Goal: Task Accomplishment & Management: Complete application form

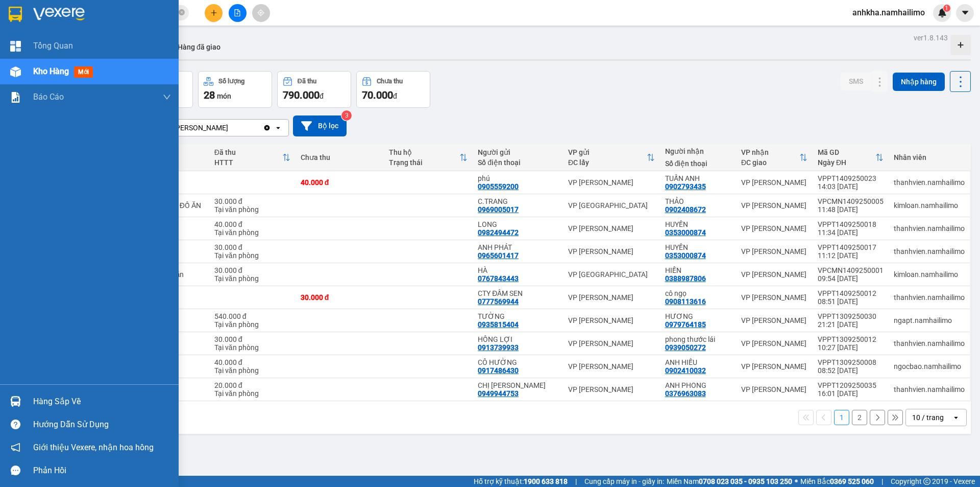
click at [17, 399] on img at bounding box center [15, 401] width 11 height 11
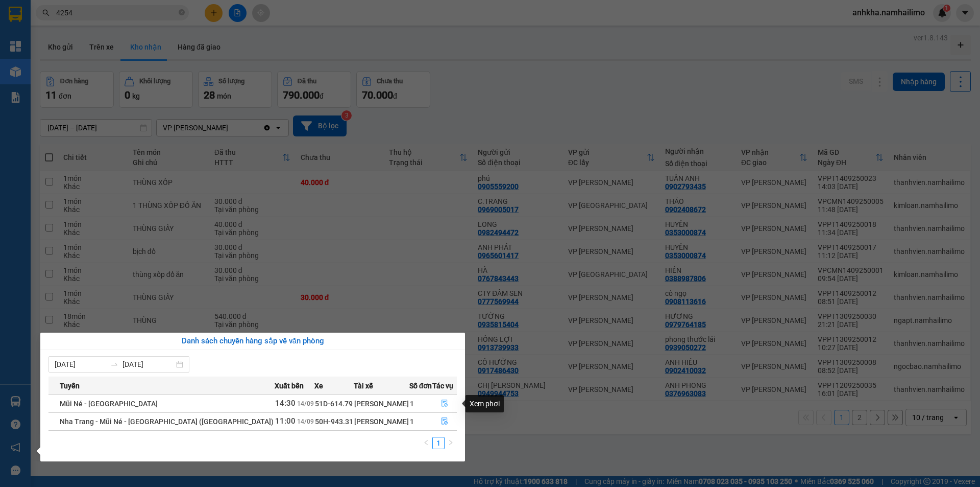
click at [441, 403] on icon "file-done" at bounding box center [444, 402] width 7 height 7
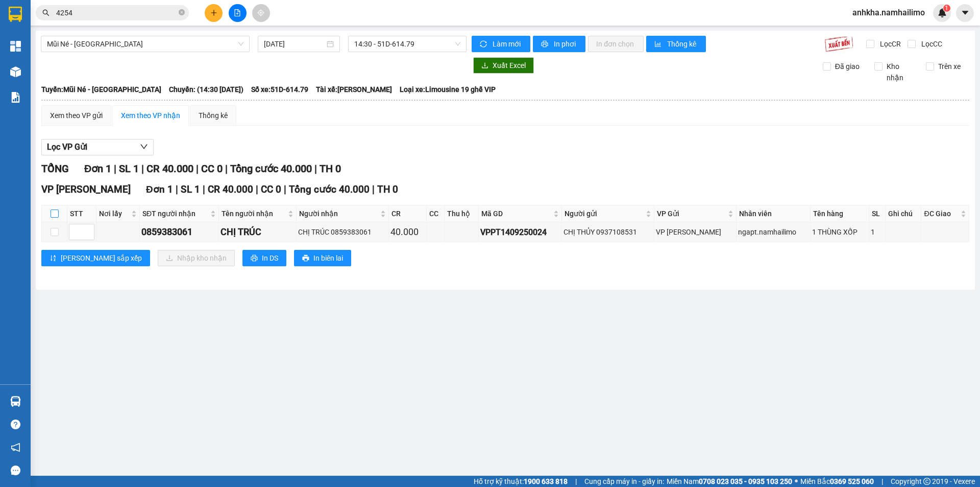
click at [56, 211] on input "checkbox" at bounding box center [55, 213] width 8 height 8
checkbox input "true"
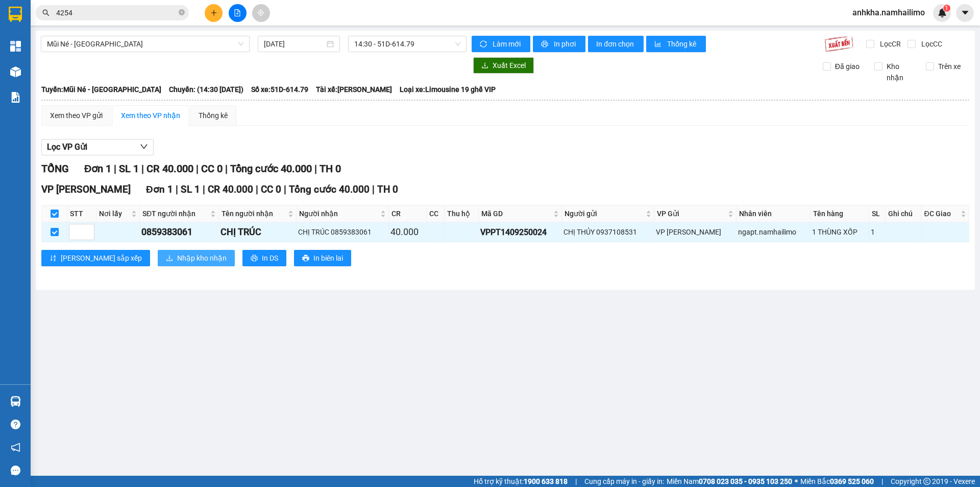
click at [177, 257] on span "Nhập kho nhận" at bounding box center [202, 257] width 50 height 11
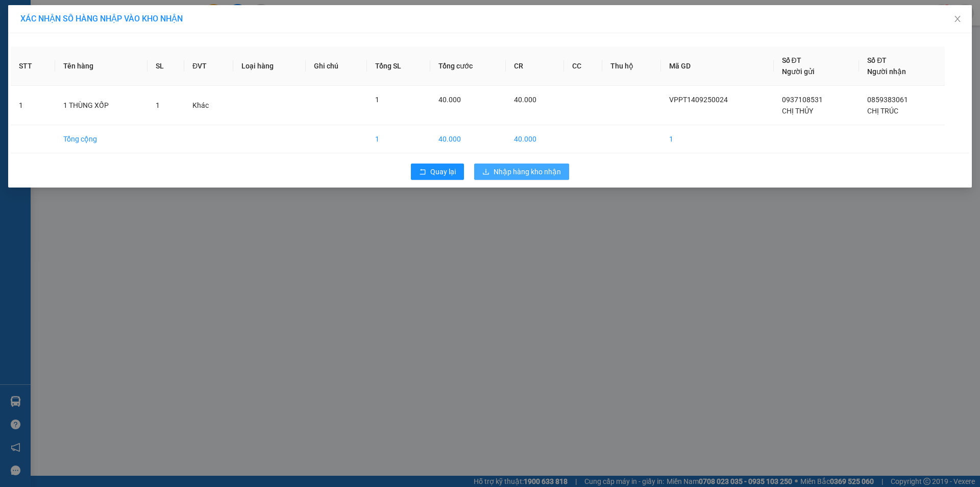
drag, startPoint x: 519, startPoint y: 176, endPoint x: 519, endPoint y: 182, distance: 6.1
click at [519, 179] on button "Nhập hàng kho nhận" at bounding box center [521, 171] width 95 height 16
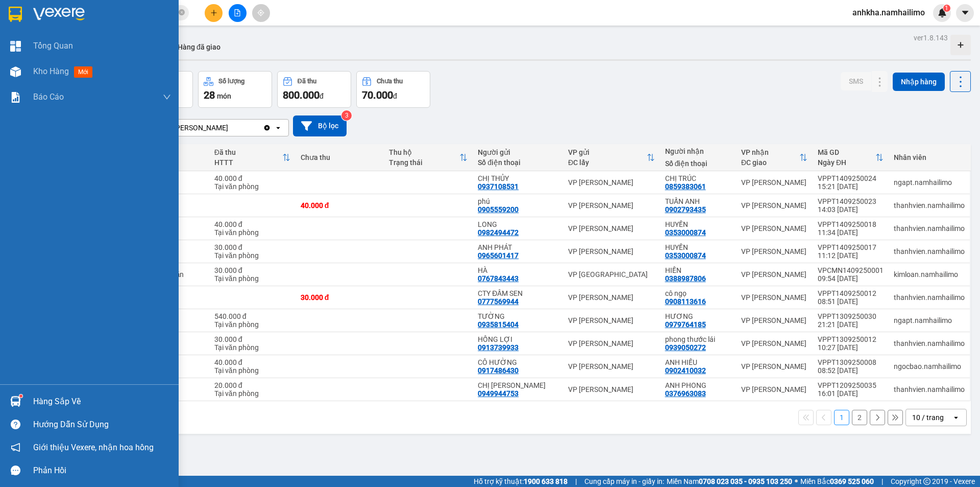
click at [13, 397] on img at bounding box center [15, 401] width 11 height 11
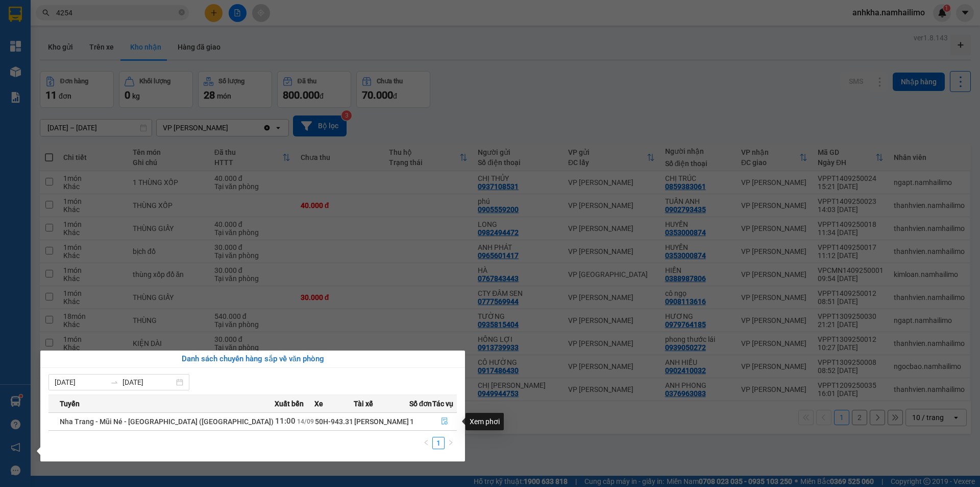
click at [441, 422] on icon "file-done" at bounding box center [444, 420] width 7 height 7
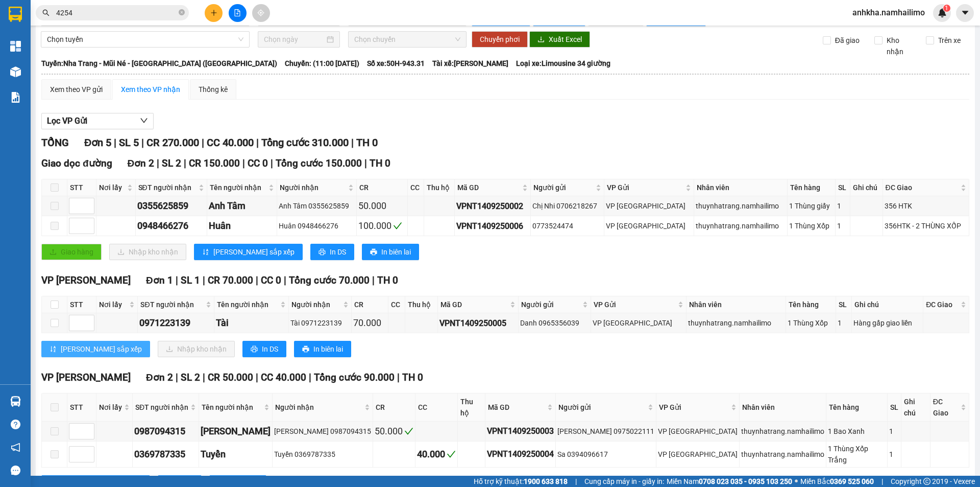
scroll to position [51, 0]
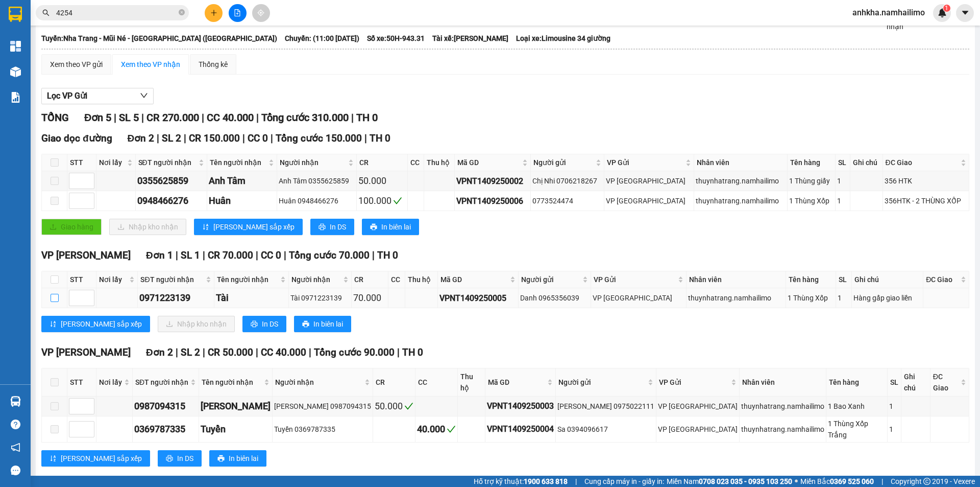
click at [52, 299] on input "checkbox" at bounding box center [55, 298] width 8 height 8
checkbox input "true"
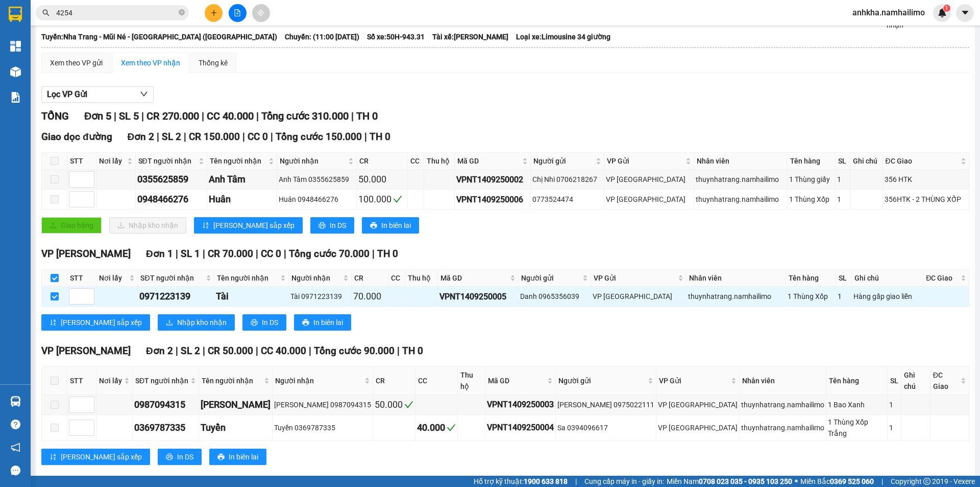
scroll to position [53, 0]
click at [177, 322] on span "Nhập kho nhận" at bounding box center [202, 321] width 50 height 11
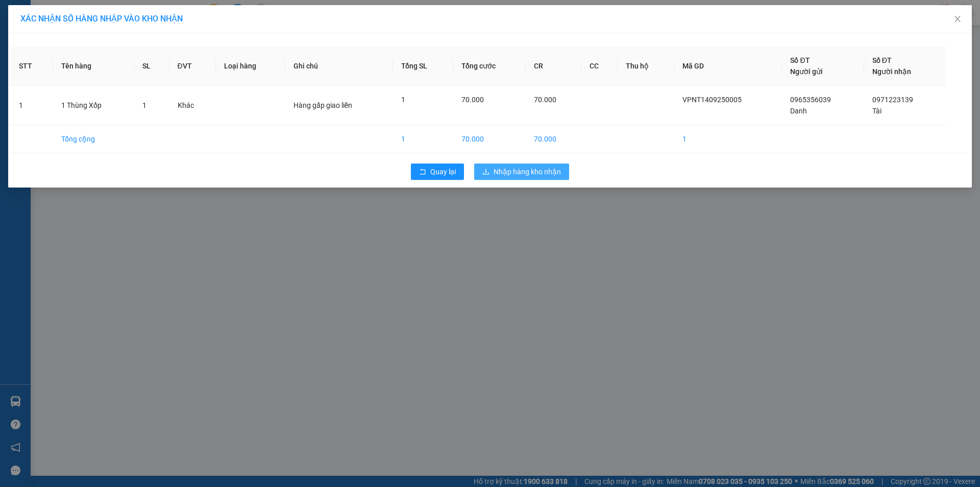
click at [497, 175] on span "Nhập hàng kho nhận" at bounding box center [527, 171] width 67 height 11
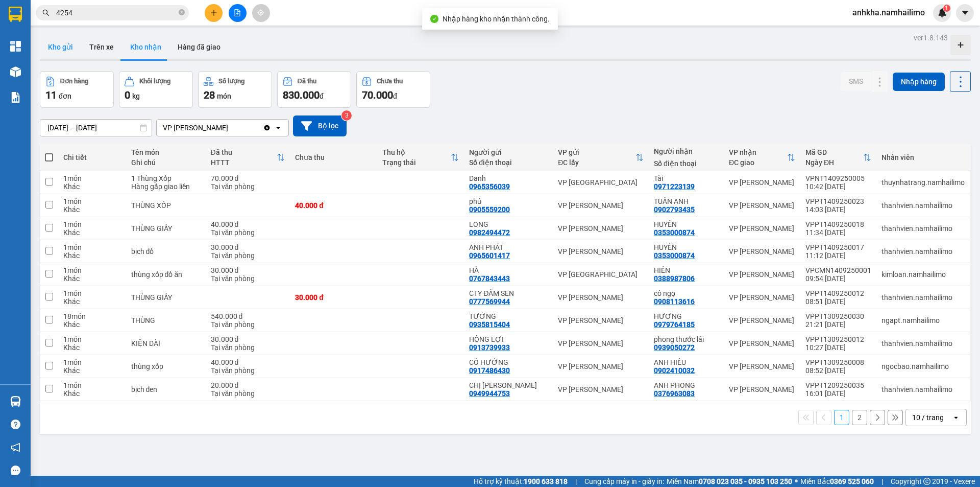
click at [70, 49] on button "Kho gửi" at bounding box center [60, 47] width 41 height 25
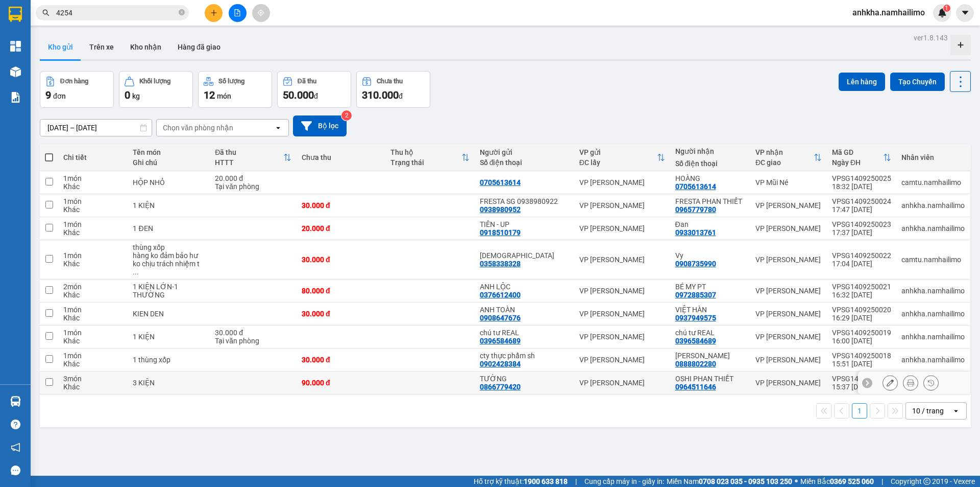
click at [237, 373] on td at bounding box center [253, 382] width 87 height 23
checkbox input "true"
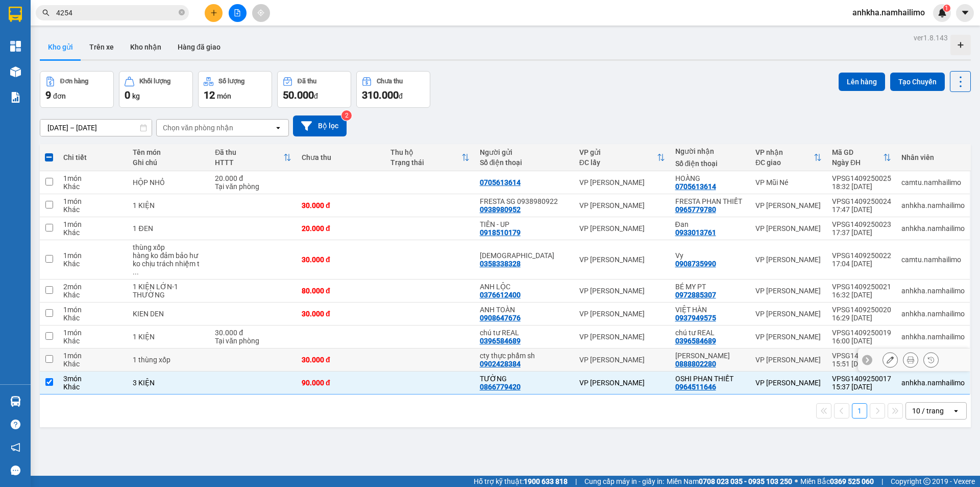
click at [245, 361] on td at bounding box center [253, 359] width 87 height 23
checkbox input "true"
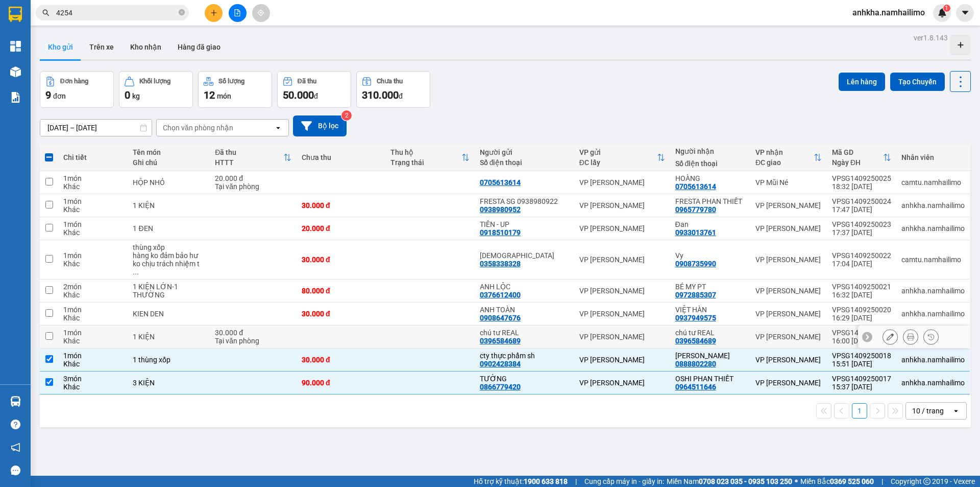
click at [259, 328] on div "30.000 đ" at bounding box center [253, 332] width 77 height 8
checkbox input "true"
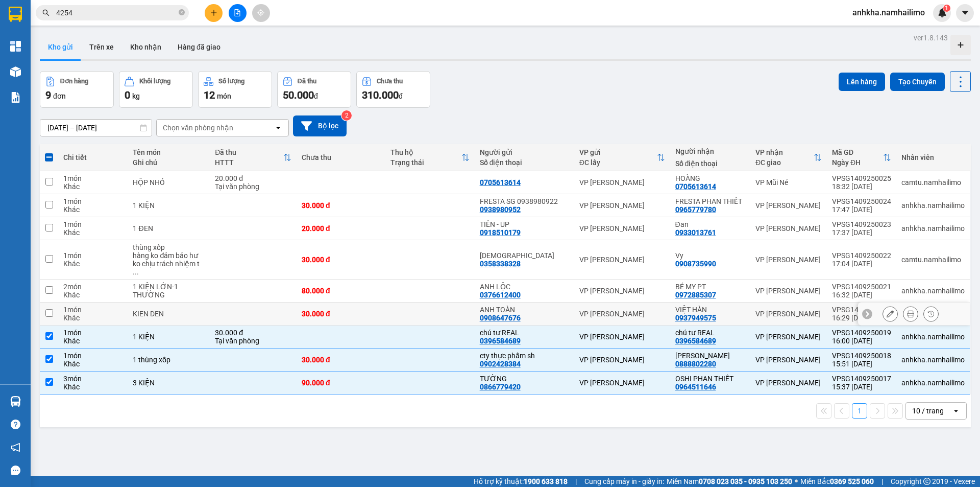
click at [303, 302] on tr "1 món Khác KIEN DEN 30.000 đ ANH TOÀN 0908647676 VP [PERSON_NAME] Lão VIỆT HÀN…" at bounding box center [505, 313] width 931 height 23
checkbox input "true"
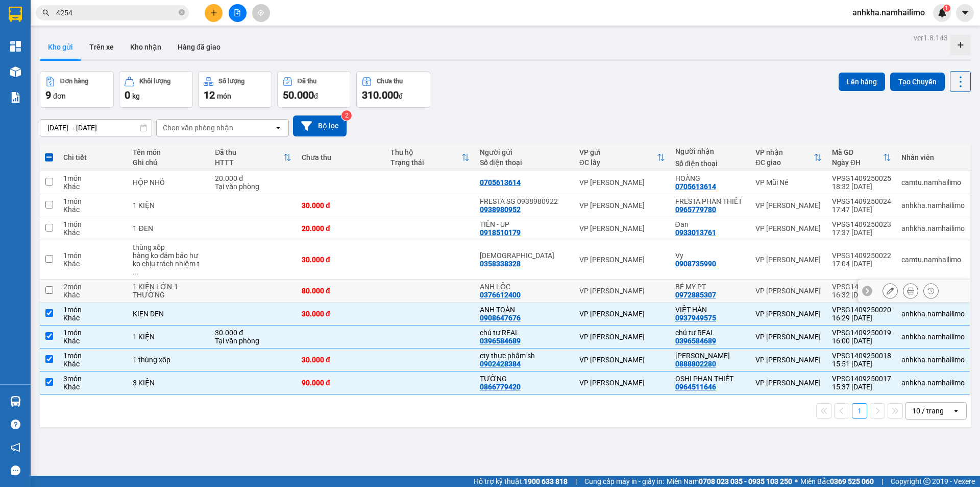
click at [318, 286] on div "80.000 đ" at bounding box center [341, 290] width 79 height 8
checkbox input "true"
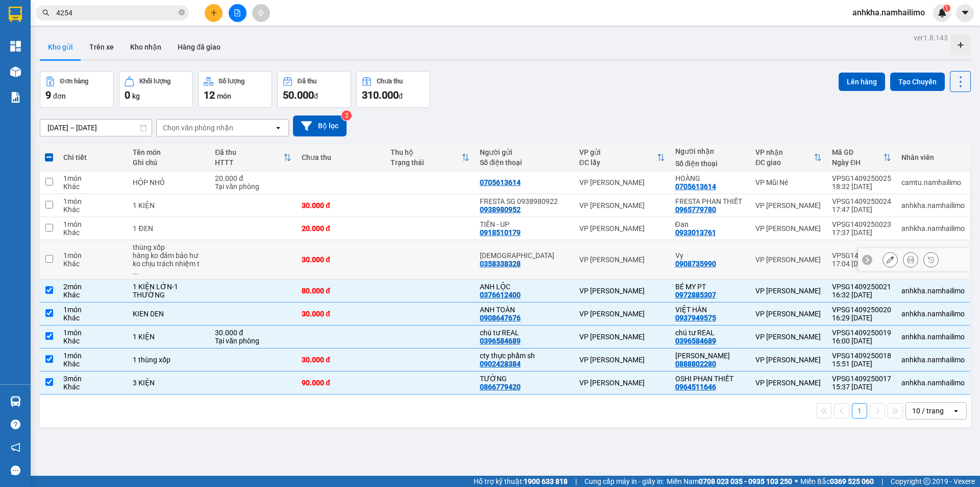
click at [405, 260] on td at bounding box center [430, 259] width 89 height 39
checkbox input "true"
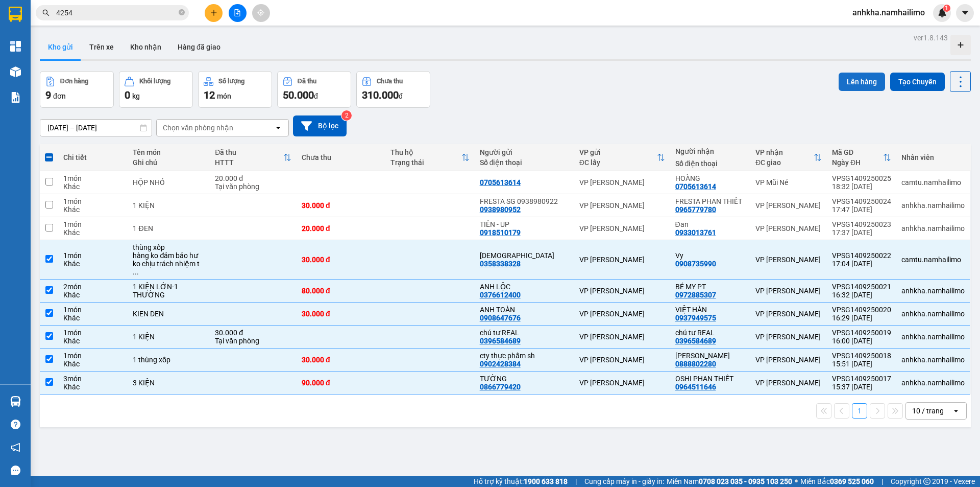
click at [853, 83] on button "Lên hàng" at bounding box center [862, 82] width 46 height 18
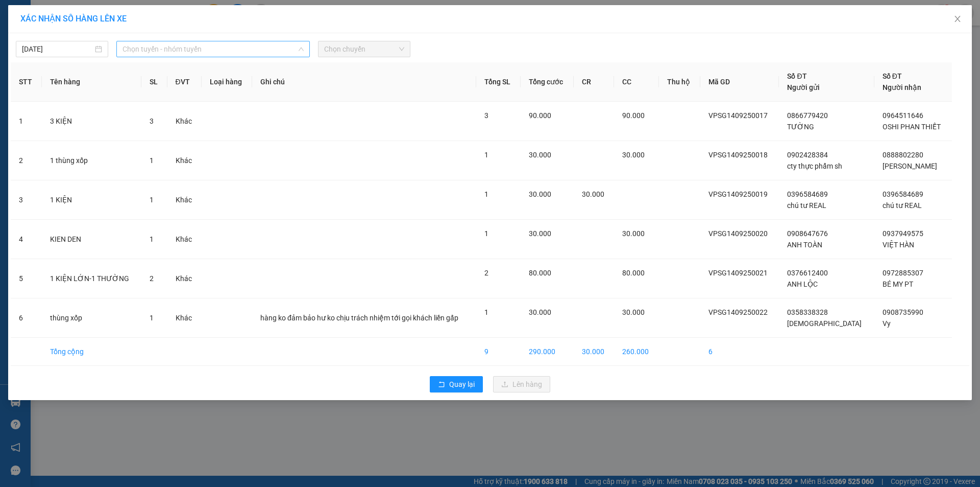
drag, startPoint x: 131, startPoint y: 54, endPoint x: 171, endPoint y: 49, distance: 40.6
click at [132, 54] on span "Chọn tuyến - nhóm tuyến" at bounding box center [213, 48] width 181 height 15
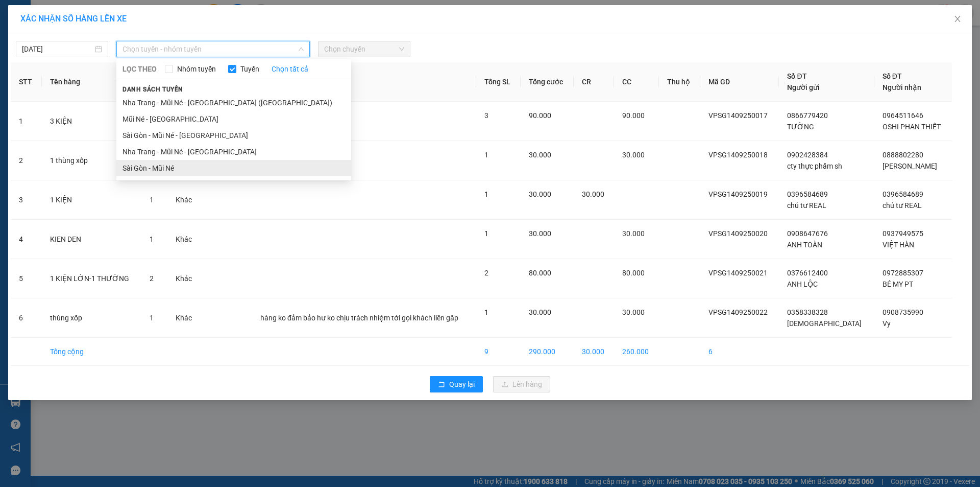
click at [163, 174] on li "Sài Gòn - Mũi Né" at bounding box center [233, 168] width 235 height 16
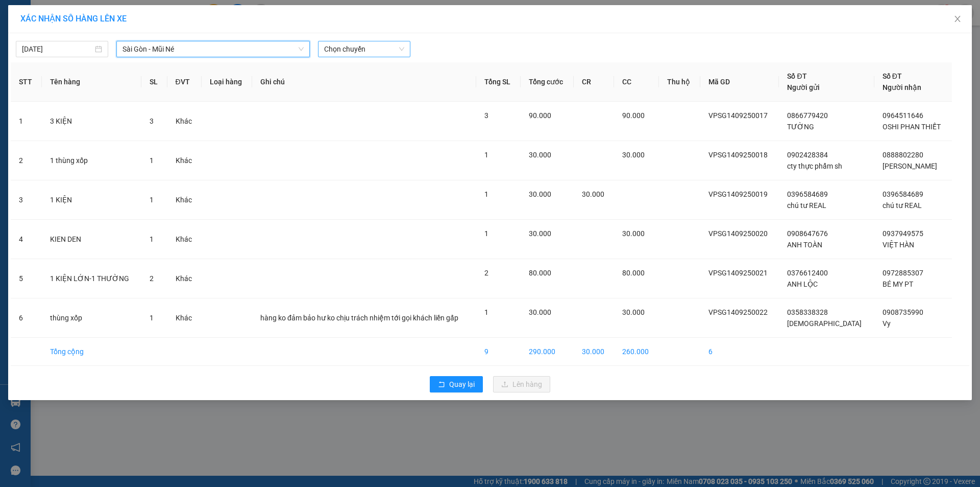
drag, startPoint x: 350, startPoint y: 60, endPoint x: 352, endPoint y: 50, distance: 10.5
click at [350, 59] on div "[DATE] [GEOGRAPHIC_DATA] - Mũi Né [GEOGRAPHIC_DATA] - Mũi Né LỌC THEO Nhóm tuyế…" at bounding box center [490, 216] width 964 height 367
click at [352, 50] on span "Chọn chuyến" at bounding box center [364, 48] width 80 height 15
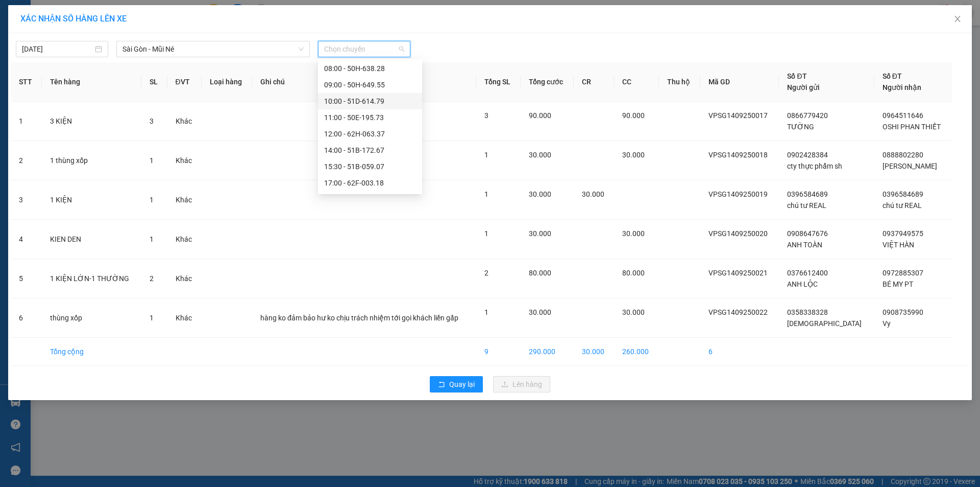
scroll to position [98, 0]
click at [364, 134] on div "17:00 - 62F-003.18" at bounding box center [370, 134] width 92 height 11
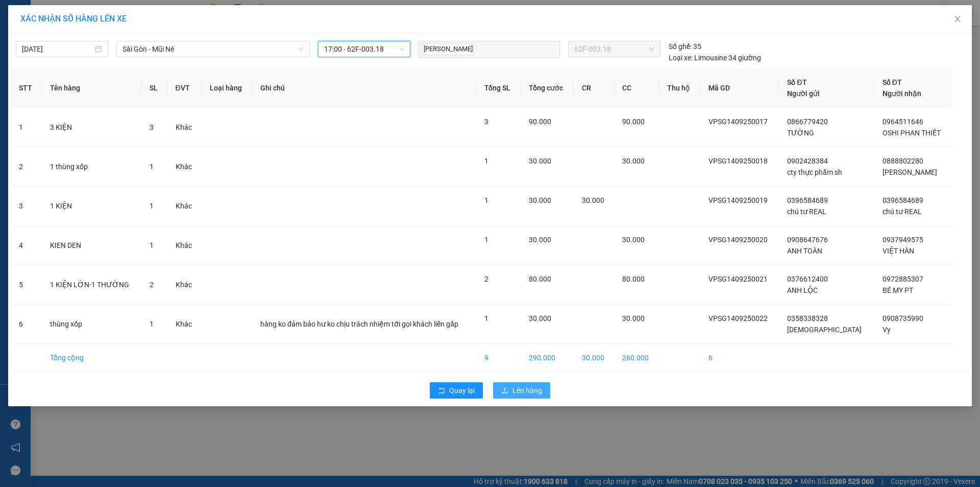
click at [523, 382] on button "Lên hàng" at bounding box center [521, 390] width 57 height 16
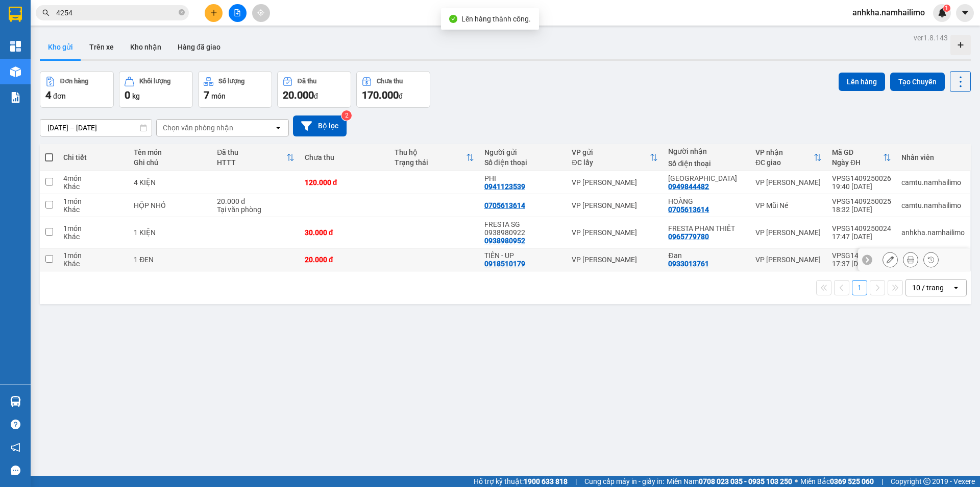
drag, startPoint x: 52, startPoint y: 248, endPoint x: 44, endPoint y: 224, distance: 25.4
click at [52, 255] on input "checkbox" at bounding box center [49, 259] width 8 height 8
checkbox input "true"
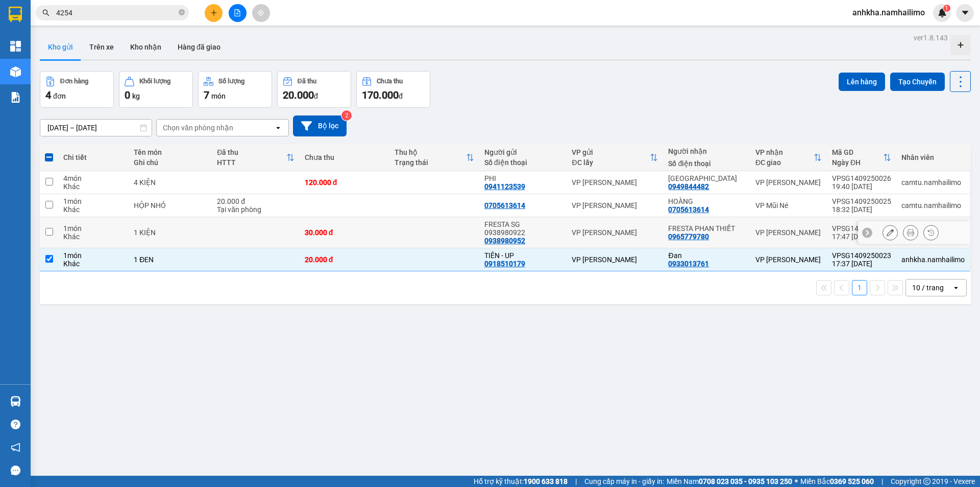
click at [48, 221] on td at bounding box center [49, 232] width 18 height 31
checkbox input "true"
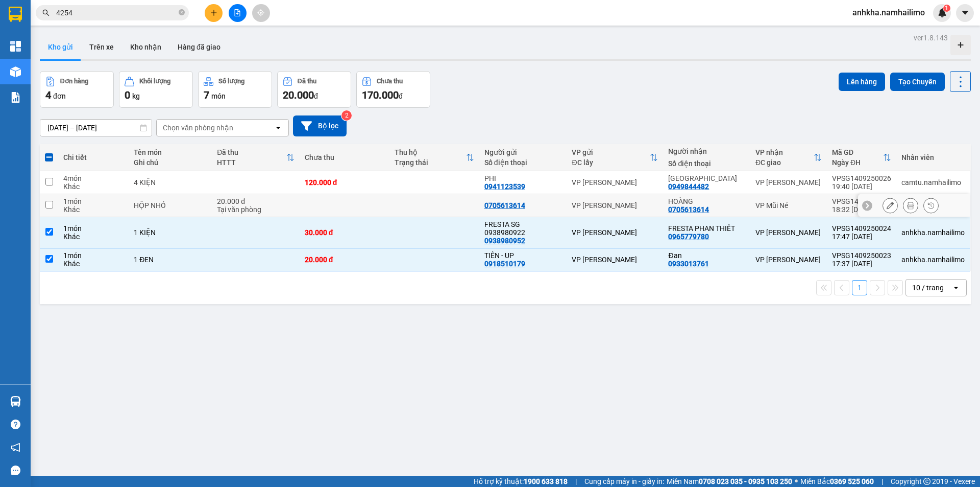
click at [46, 204] on input "checkbox" at bounding box center [49, 205] width 8 height 8
checkbox input "true"
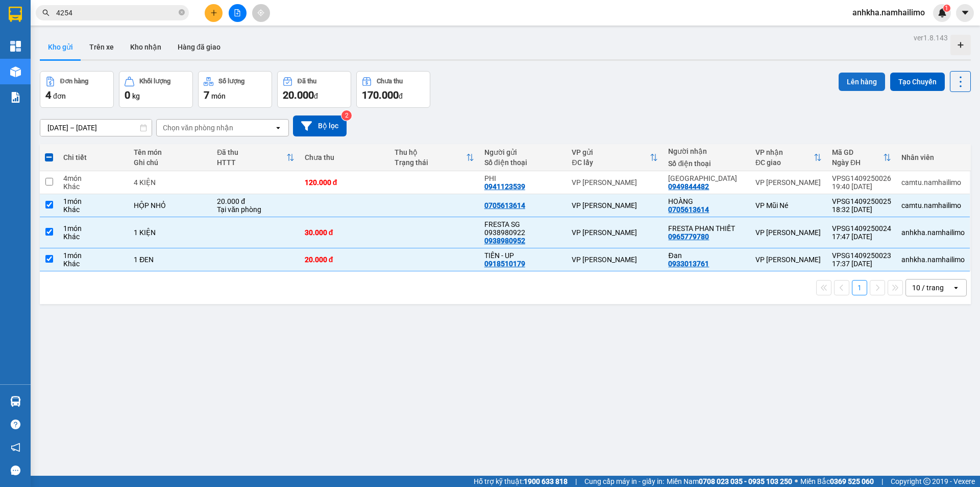
click at [855, 80] on button "Lên hàng" at bounding box center [862, 82] width 46 height 18
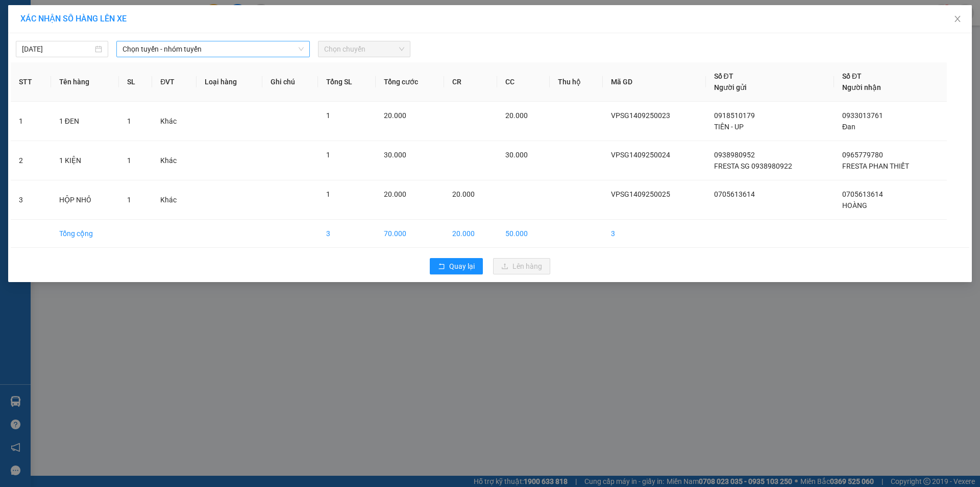
click at [184, 50] on span "Chọn tuyến - nhóm tuyến" at bounding box center [213, 48] width 181 height 15
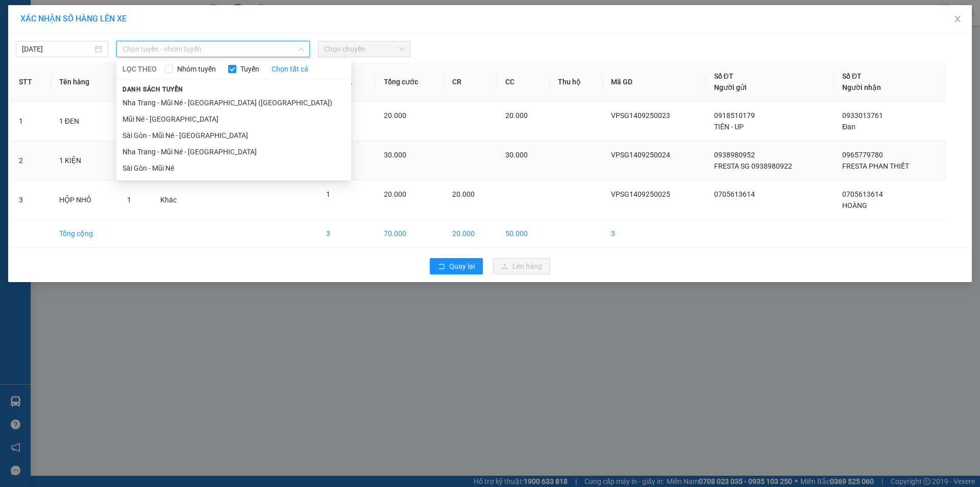
click at [157, 167] on li "Sài Gòn - Mũi Né" at bounding box center [233, 168] width 235 height 16
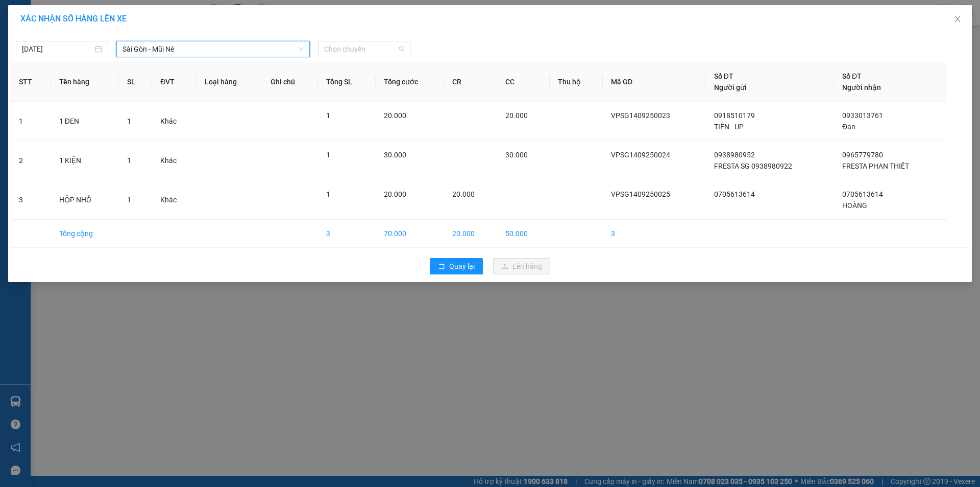
drag, startPoint x: 358, startPoint y: 51, endPoint x: 388, endPoint y: 163, distance: 116.2
click at [358, 53] on span "Chọn chuyến" at bounding box center [364, 48] width 80 height 15
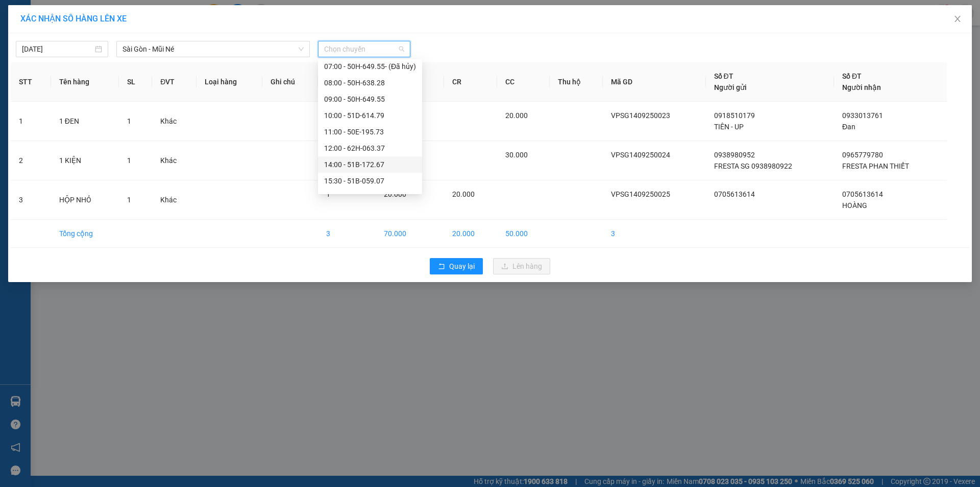
scroll to position [98, 0]
click at [373, 153] on div "18:00 - 62E-004.30" at bounding box center [370, 151] width 92 height 11
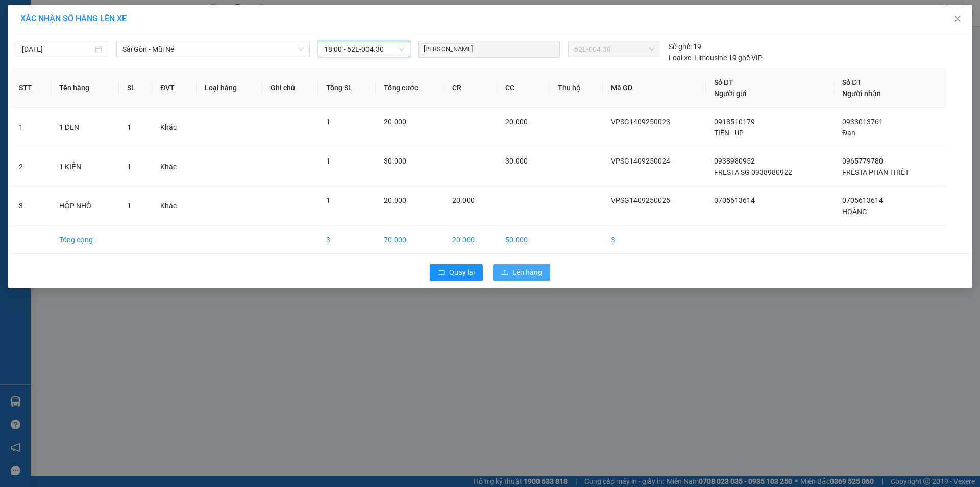
click at [541, 270] on span "Lên hàng" at bounding box center [528, 272] width 30 height 11
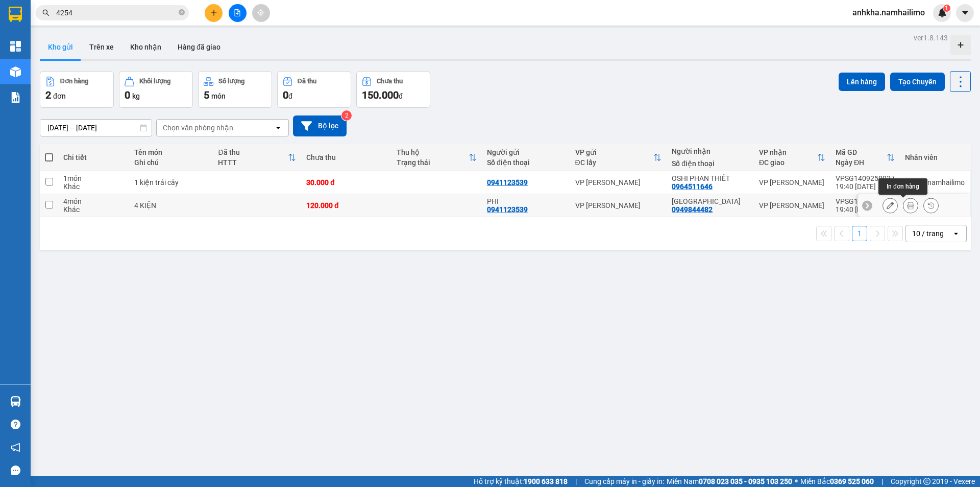
click at [907, 206] on icon at bounding box center [910, 205] width 7 height 7
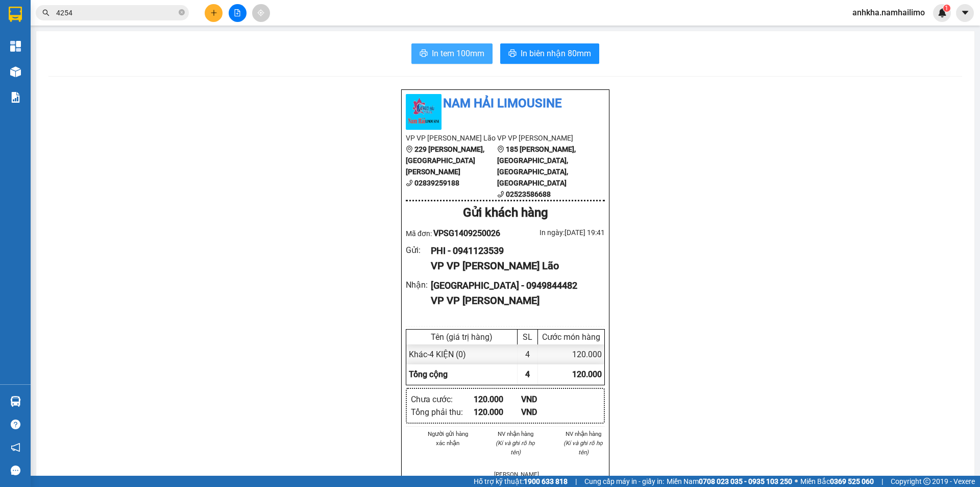
click at [449, 44] on button "In tem 100mm" at bounding box center [452, 53] width 81 height 20
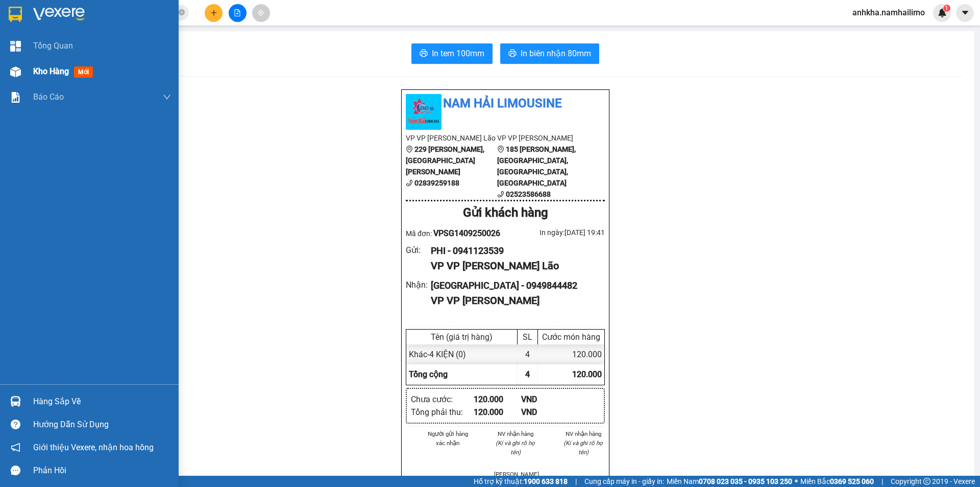
click at [19, 64] on div at bounding box center [16, 72] width 18 height 18
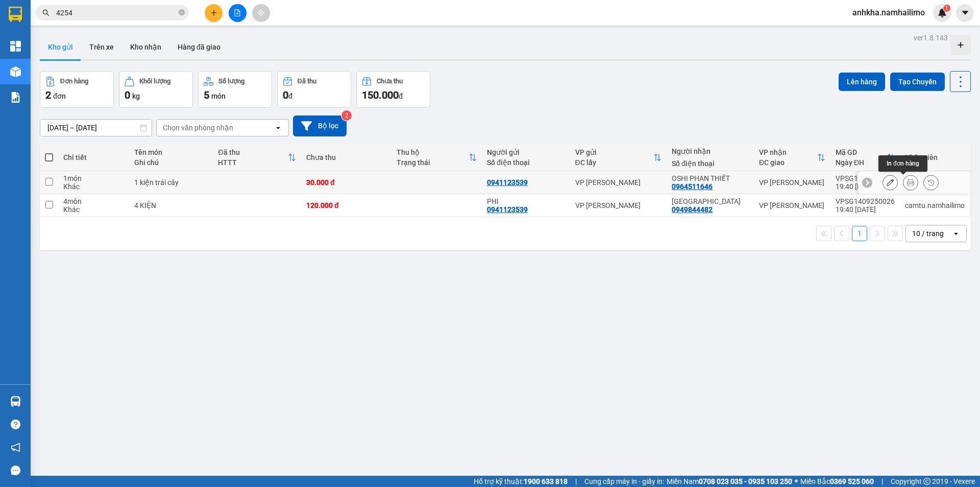
click at [904, 179] on button at bounding box center [911, 183] width 14 height 18
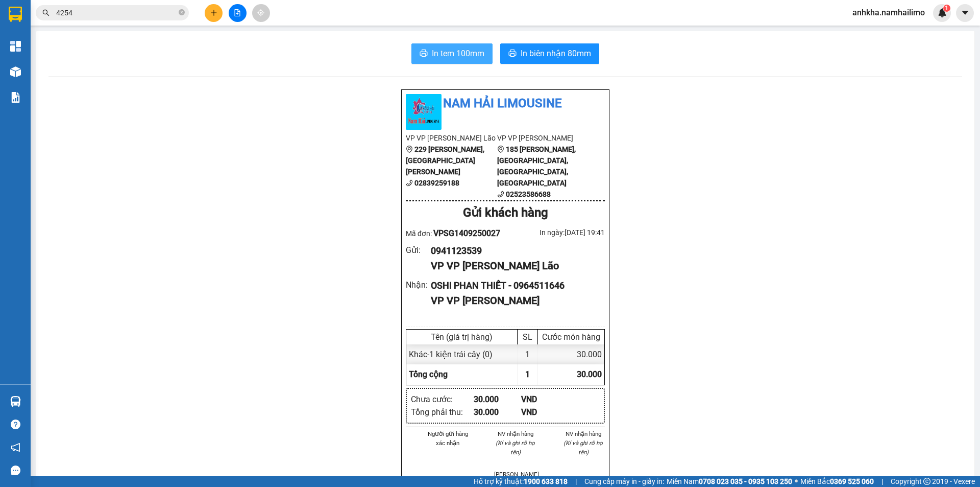
click at [442, 51] on span "In tem 100mm" at bounding box center [458, 53] width 53 height 13
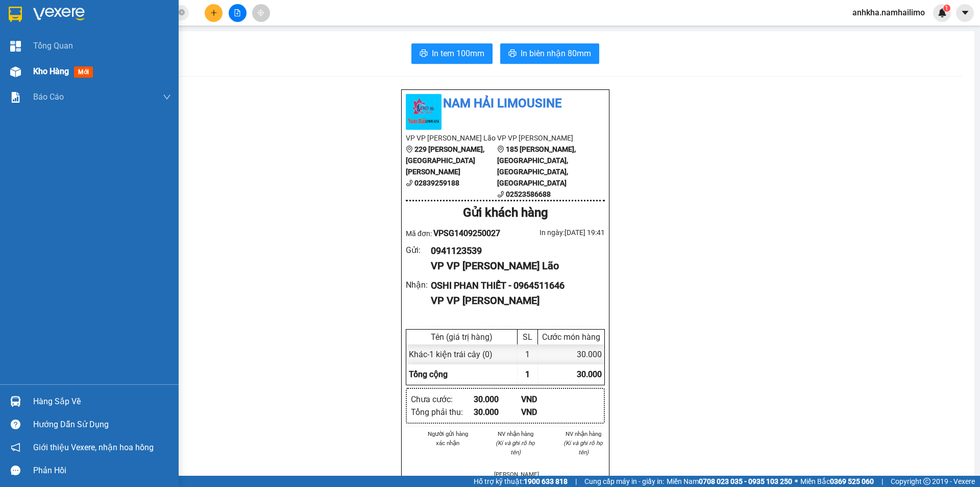
click at [49, 81] on div "Kho hàng mới" at bounding box center [102, 72] width 138 height 26
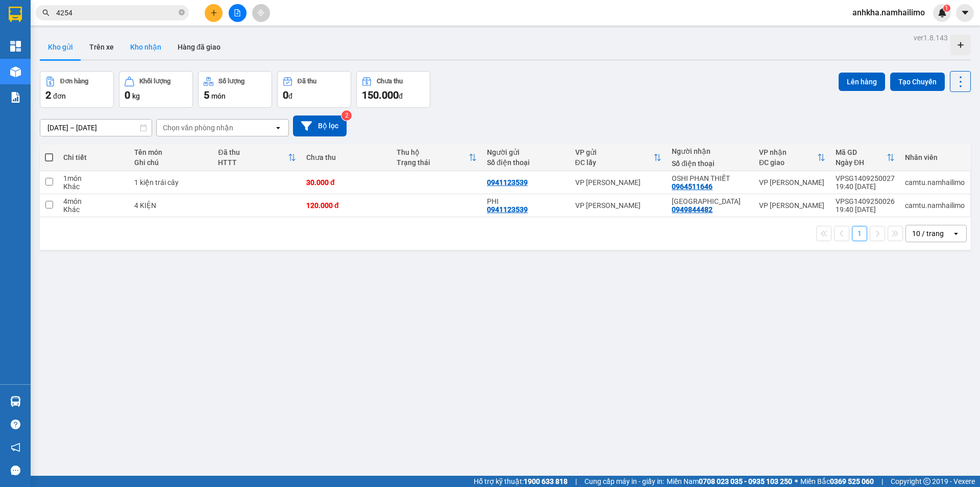
click at [130, 47] on button "Kho nhận" at bounding box center [145, 47] width 47 height 25
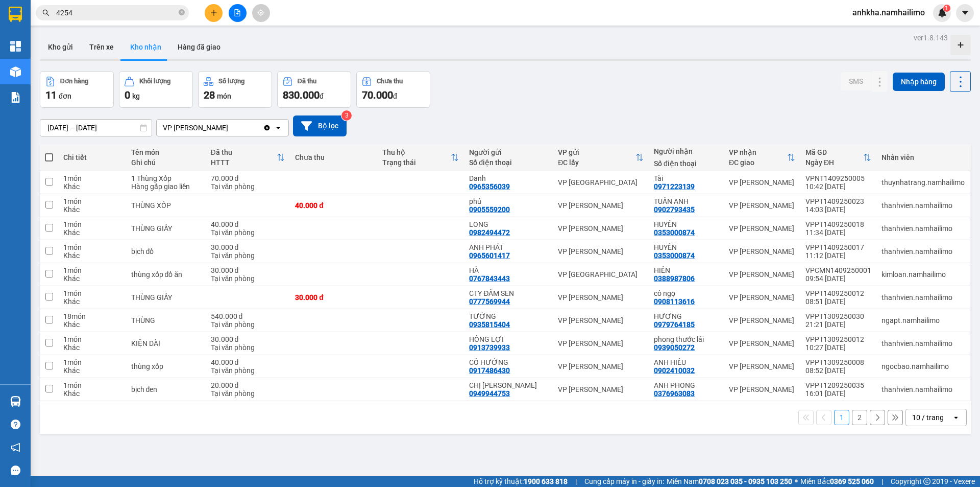
click at [144, 49] on button "Kho nhận" at bounding box center [145, 47] width 47 height 25
click at [856, 207] on icon at bounding box center [859, 205] width 7 height 7
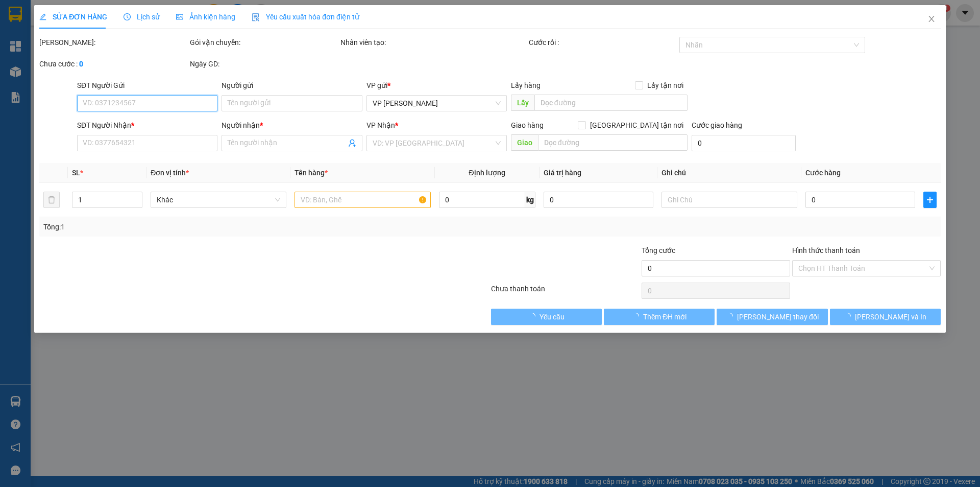
type input "0905559200"
type input "phú"
type input "0902793435"
type input "TUẤN ANH"
type input "40.000"
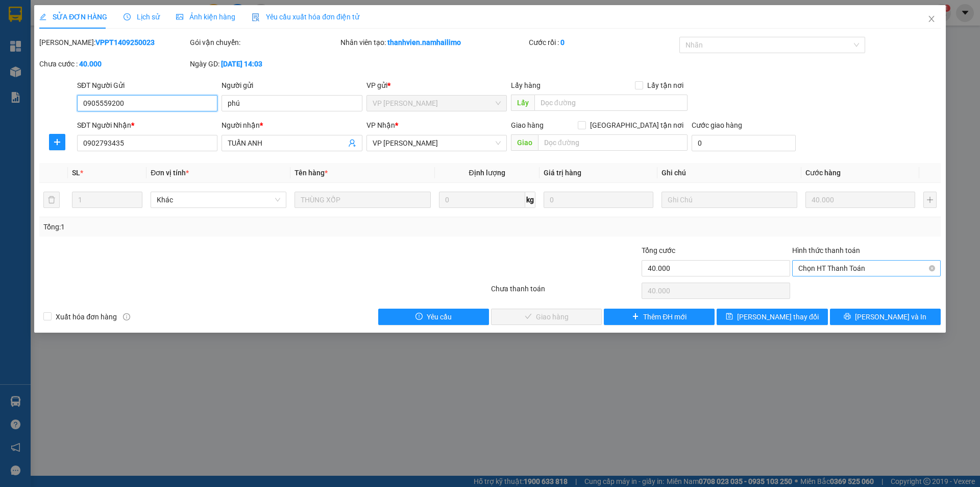
click at [821, 262] on span "Chọn HT Thanh Toán" at bounding box center [867, 267] width 136 height 15
click at [806, 287] on div "Tại văn phòng" at bounding box center [867, 288] width 136 height 11
type input "0"
click at [543, 316] on span "[PERSON_NAME] và Giao hàng" at bounding box center [560, 316] width 98 height 11
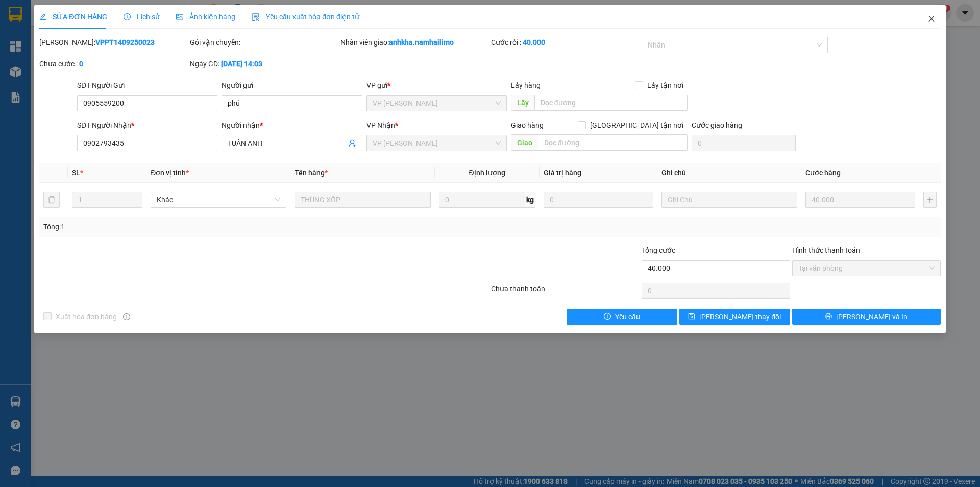
click at [933, 15] on icon "close" at bounding box center [932, 19] width 8 height 8
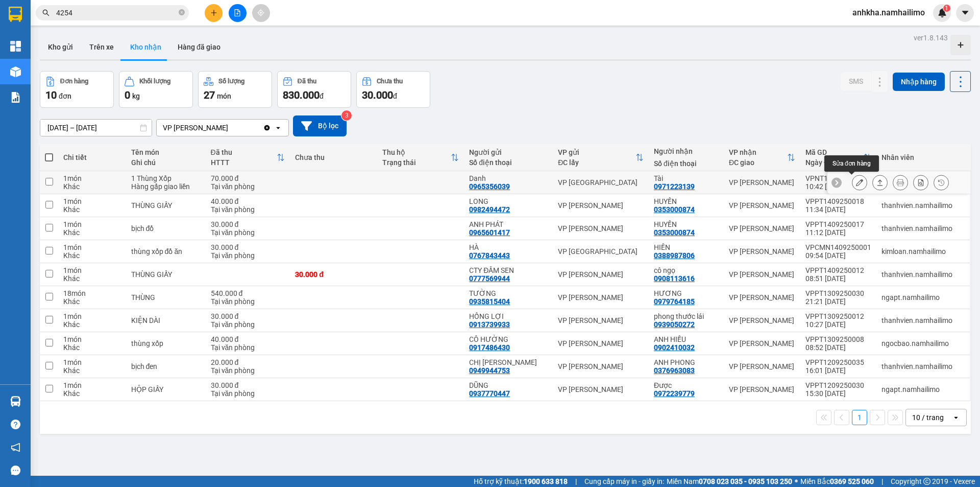
click at [856, 184] on icon at bounding box center [859, 182] width 7 height 7
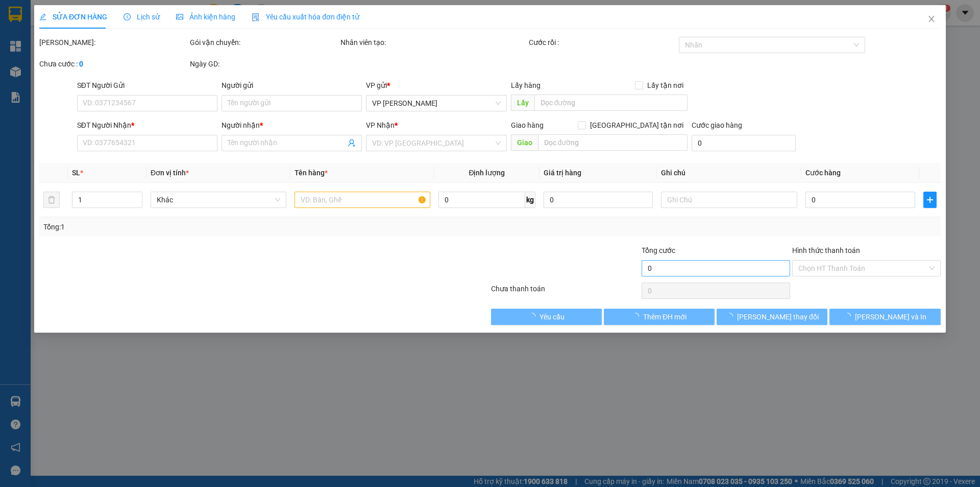
type input "0965356039"
type input "Danh"
type input "0971223139"
type input "Tài"
type input "70.000"
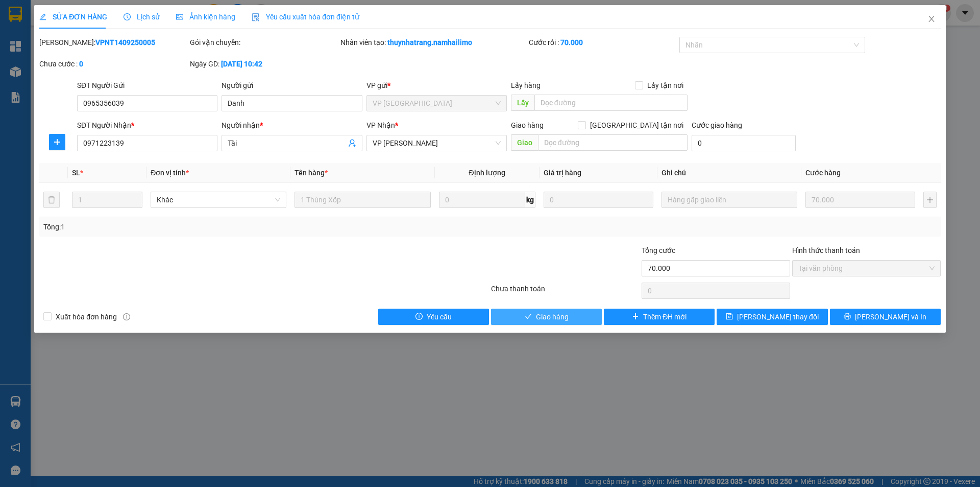
click at [556, 324] on button "Giao hàng" at bounding box center [546, 316] width 111 height 16
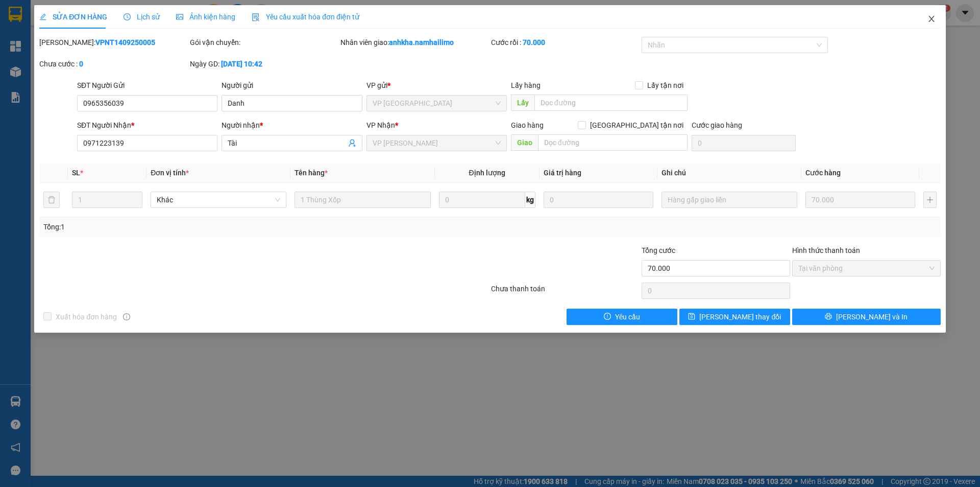
drag, startPoint x: 924, startPoint y: 21, endPoint x: 939, endPoint y: 2, distance: 24.1
click at [926, 21] on span "Close" at bounding box center [932, 19] width 29 height 29
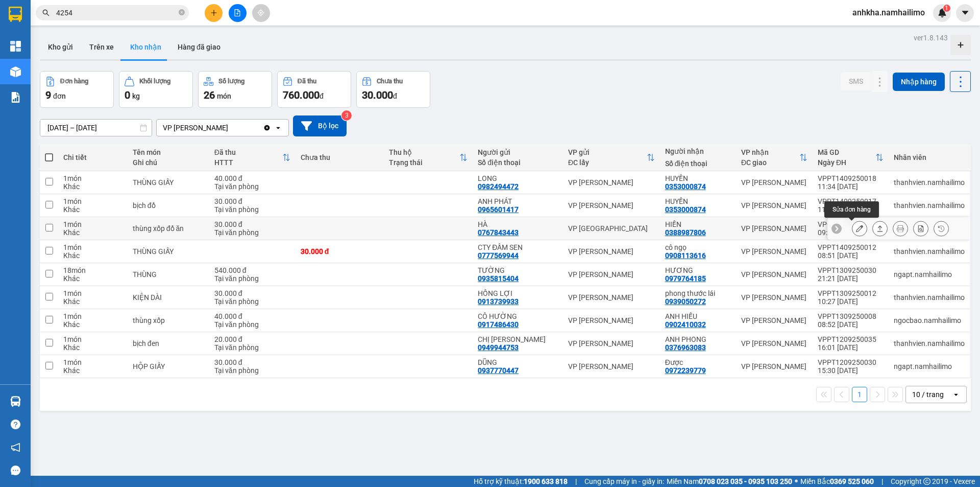
click at [856, 228] on icon at bounding box center [859, 228] width 7 height 7
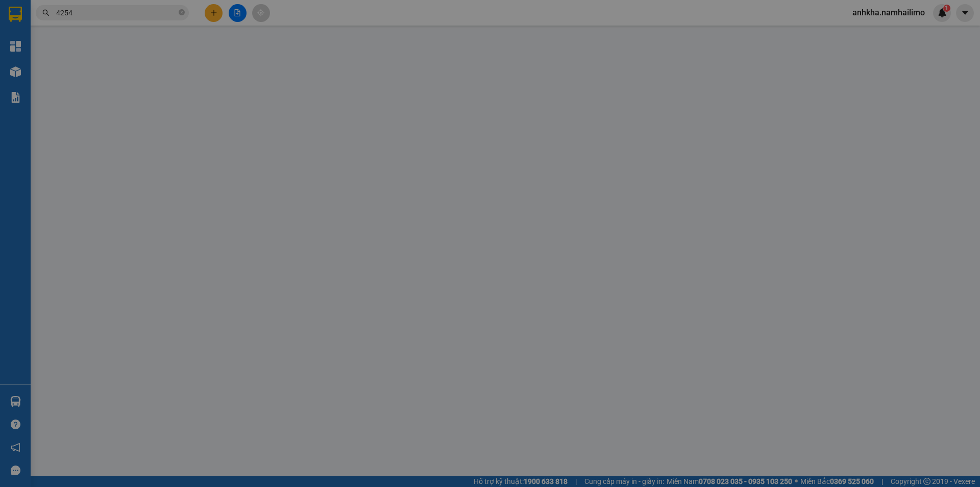
type input "0767843443"
type input "HÀ"
type input "0388987806"
type input "HIỀN"
type input "30.000"
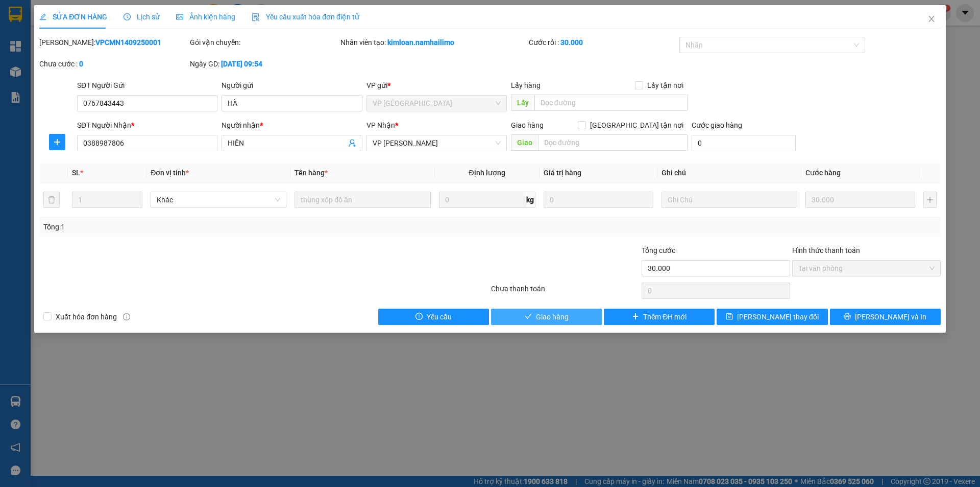
click at [550, 313] on span "Giao hàng" at bounding box center [552, 316] width 33 height 11
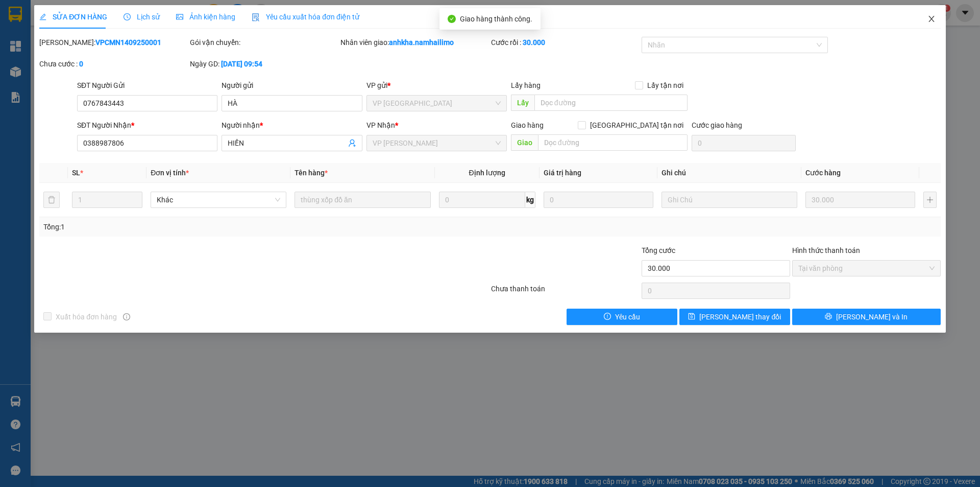
click at [932, 14] on span "Close" at bounding box center [932, 19] width 29 height 29
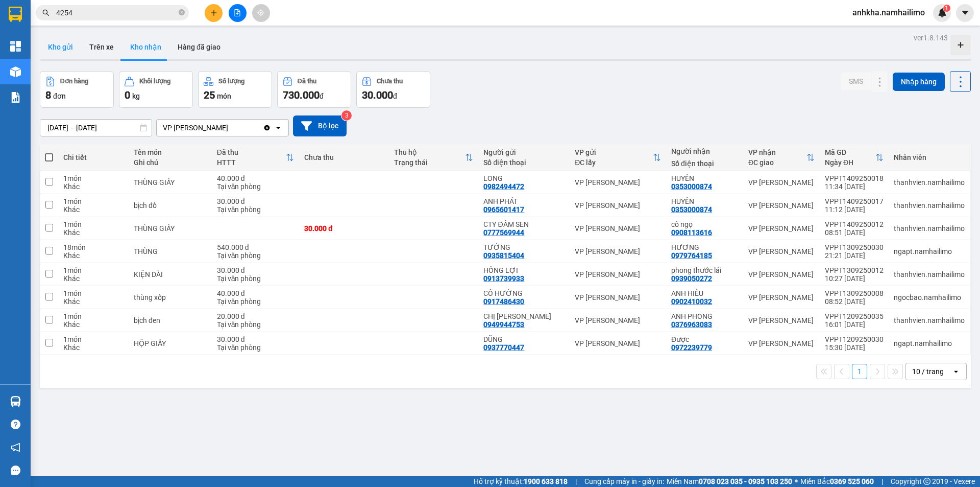
click at [62, 44] on button "Kho gửi" at bounding box center [60, 47] width 41 height 25
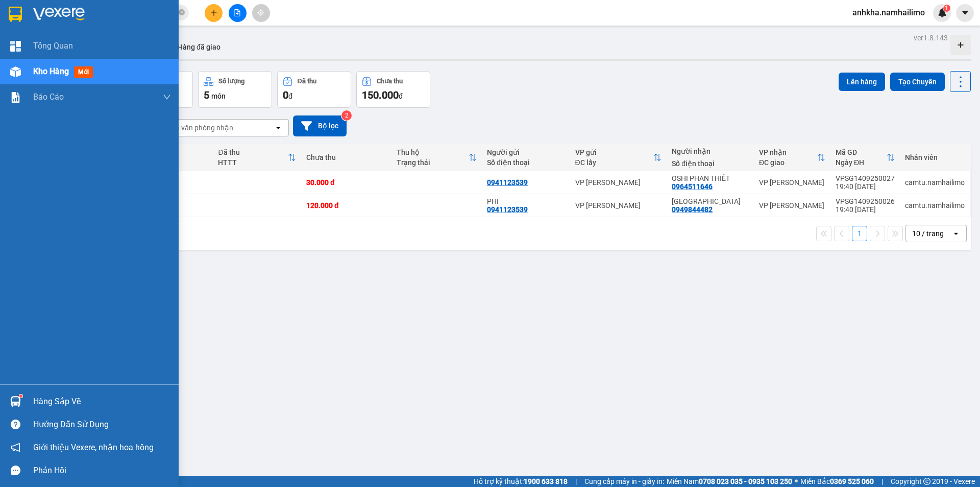
click at [16, 410] on div at bounding box center [16, 401] width 18 height 18
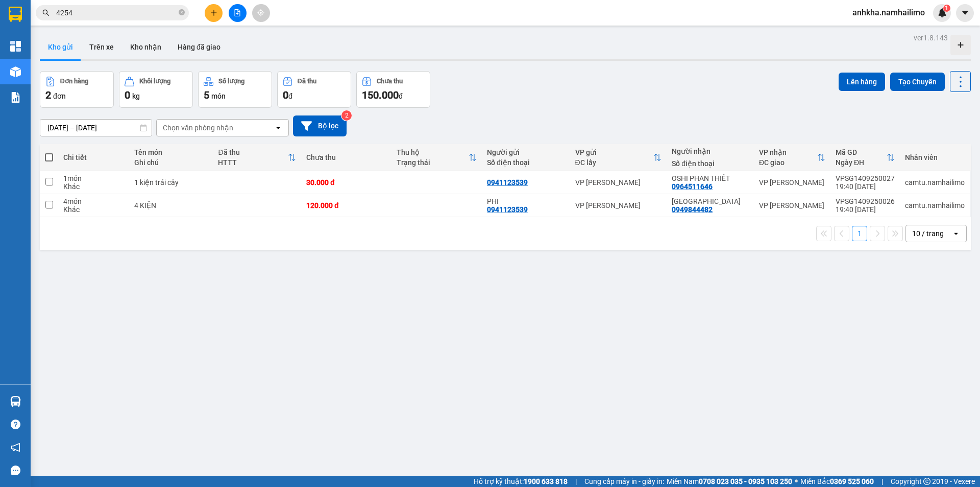
click at [351, 321] on section "Kết quả tìm kiếm ( 11 ) Bộ lọc Mã ĐH Trạng thái Món hàng Tổng cước Chưa cước Ng…" at bounding box center [490, 243] width 980 height 487
click at [94, 45] on button "Trên xe" at bounding box center [101, 47] width 41 height 25
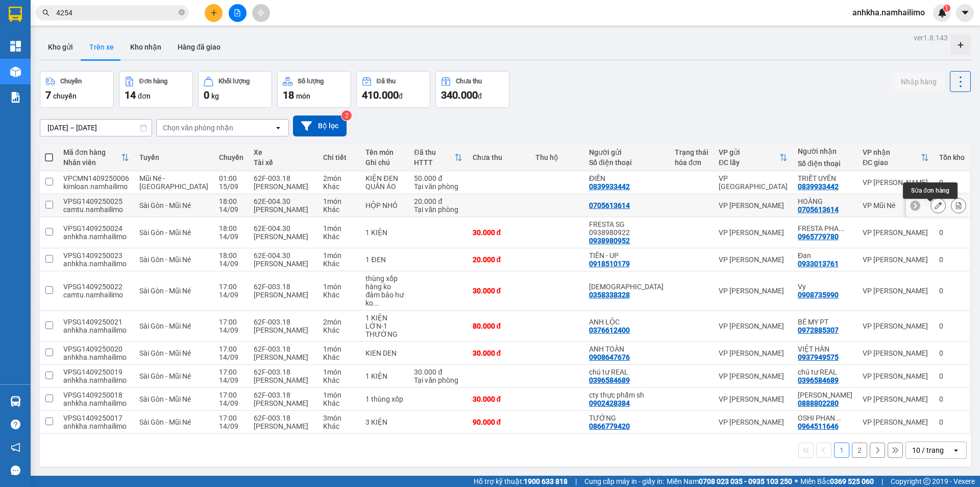
click at [935, 209] on icon at bounding box center [938, 205] width 7 height 7
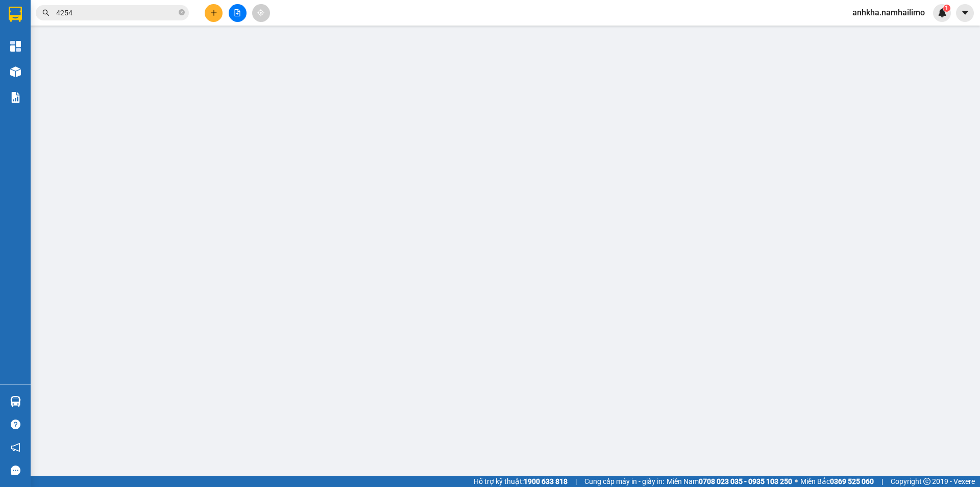
type input "0705613614"
type input "HOÀNG"
type input "20.000"
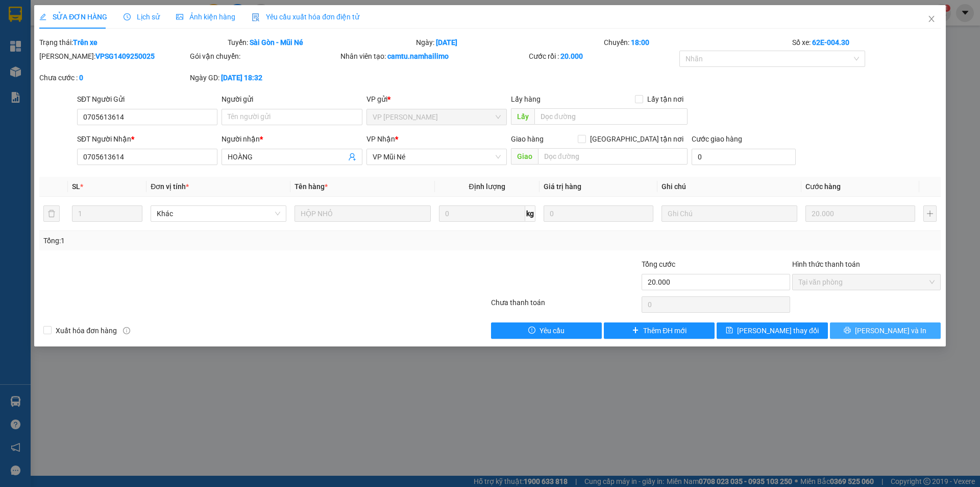
click at [887, 333] on span "[PERSON_NAME] và In" at bounding box center [890, 330] width 71 height 11
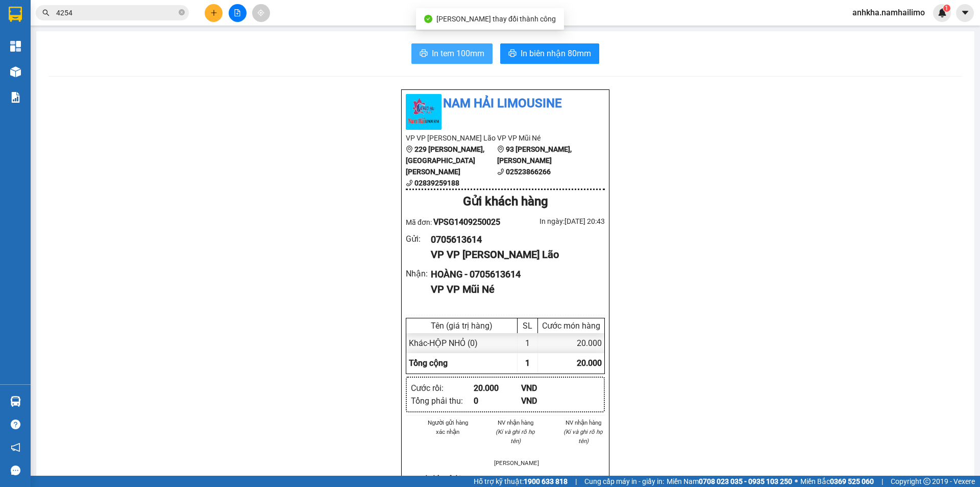
drag, startPoint x: 448, startPoint y: 58, endPoint x: 460, endPoint y: 58, distance: 11.7
click at [451, 58] on span "In tem 100mm" at bounding box center [458, 53] width 53 height 13
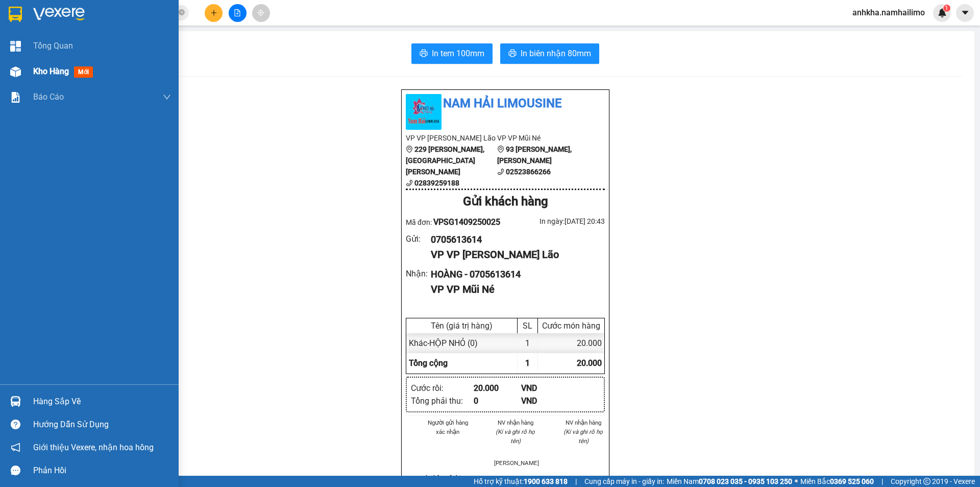
click at [7, 74] on div at bounding box center [16, 72] width 18 height 18
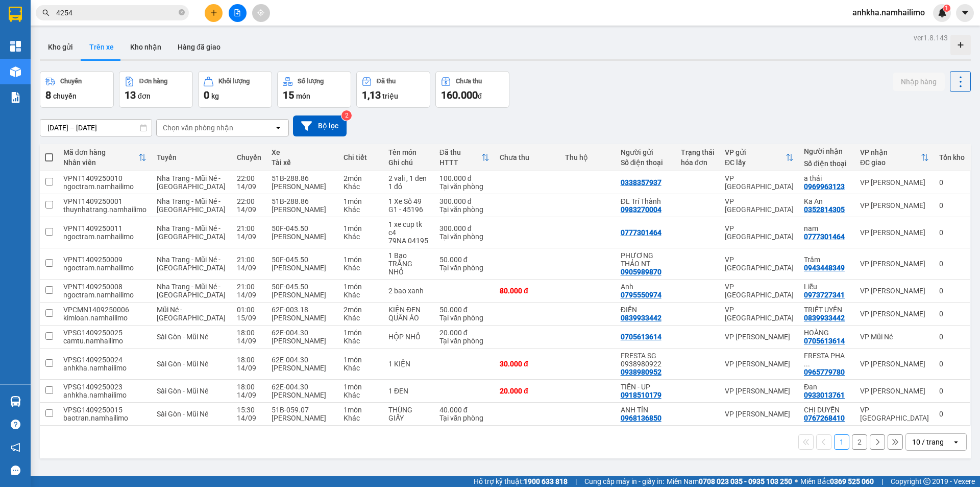
click at [214, 11] on icon "plus" at bounding box center [213, 12] width 7 height 7
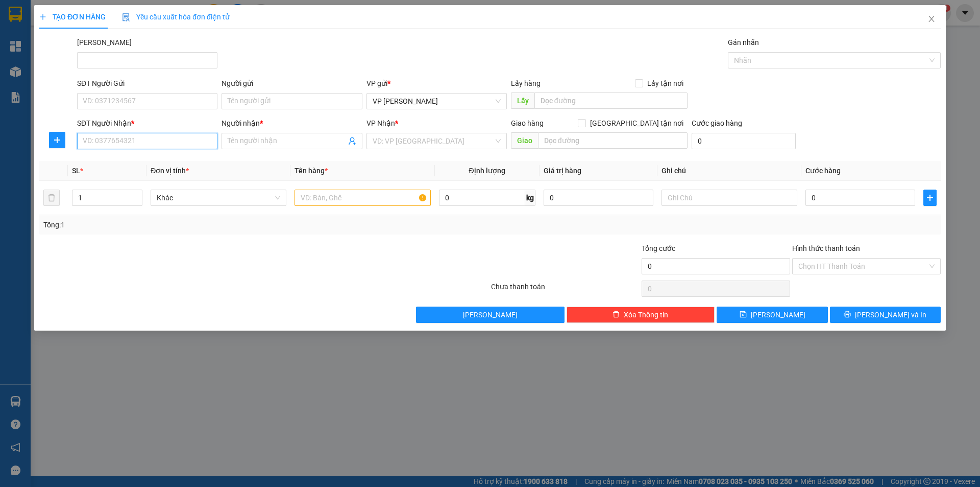
click at [158, 143] on input "SĐT Người Nhận *" at bounding box center [147, 141] width 140 height 16
type input "0975393625"
click at [115, 165] on div "0975393625 - Chị Thảo" at bounding box center [147, 161] width 128 height 11
type input "Chị Thảo"
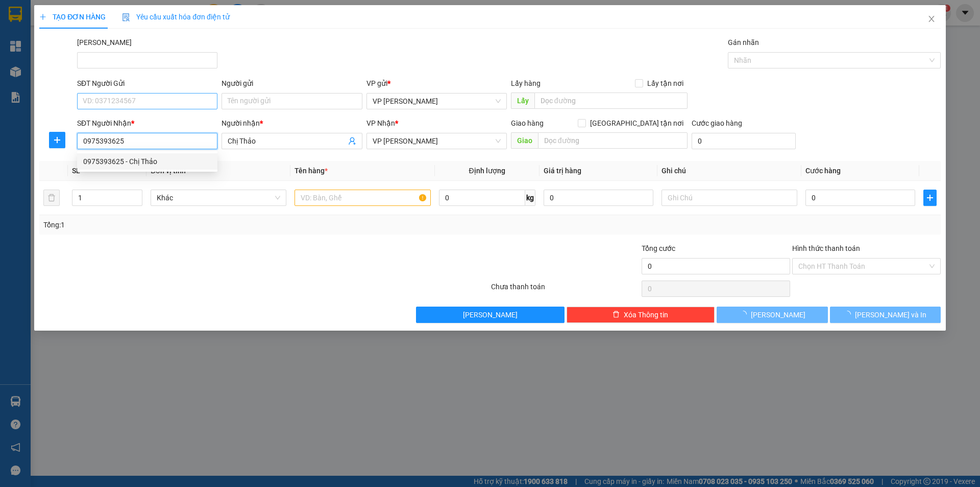
type input "30.000"
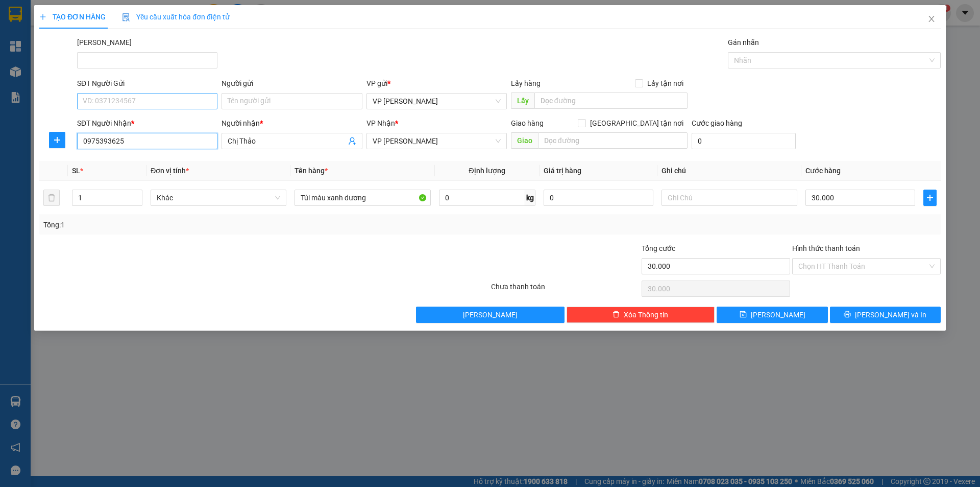
type input "0975393625"
click at [147, 105] on input "SĐT Người Gửi" at bounding box center [147, 101] width 140 height 16
click at [127, 123] on div "0965409392 - [GEOGRAPHIC_DATA]" at bounding box center [147, 121] width 128 height 11
type input "0965409392"
type input "Mỹ Quyên"
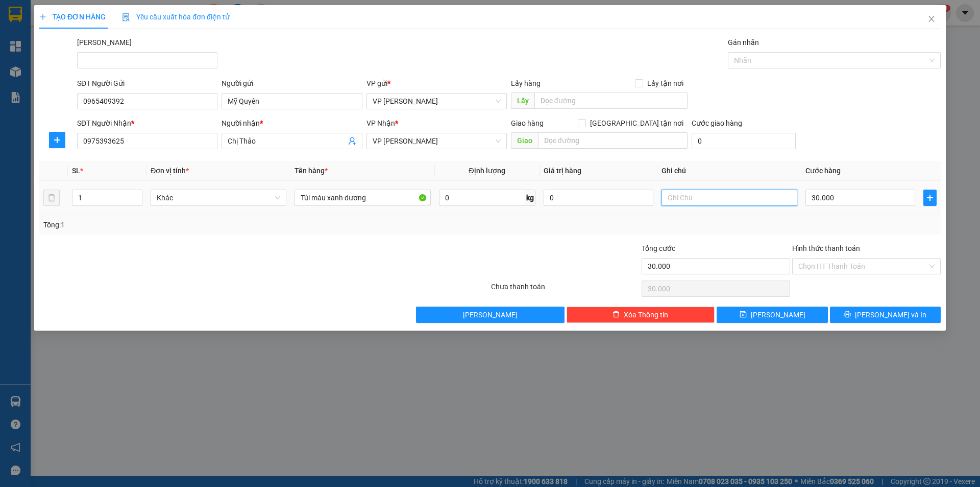
click at [728, 193] on input "text" at bounding box center [730, 197] width 136 height 16
type input "hàng không đảm bảo"
click at [814, 238] on div "Transit Pickup Surcharge Ids Transit Deliver Surcharge Ids Transit Deliver Surc…" at bounding box center [490, 180] width 902 height 286
click at [833, 266] on input "Hình thức thanh toán" at bounding box center [863, 265] width 129 height 15
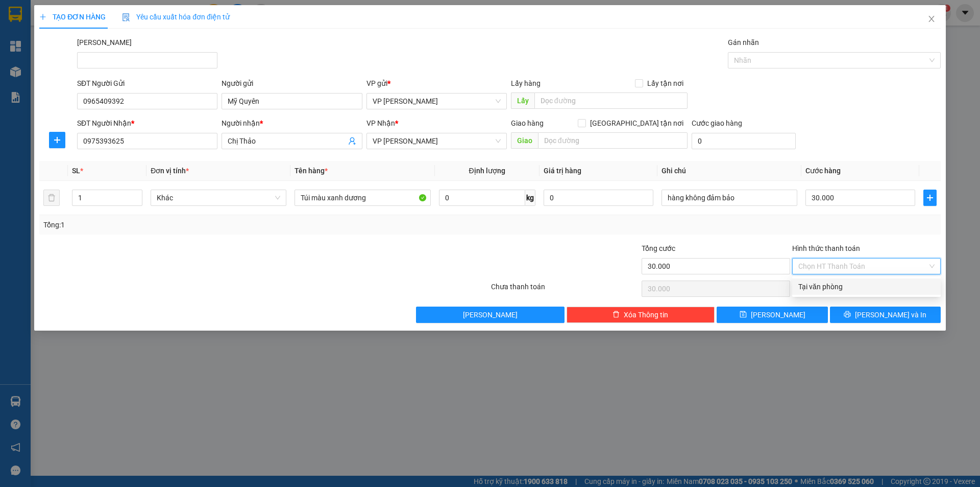
click at [837, 286] on div "Tại văn phòng" at bounding box center [867, 286] width 136 height 11
type input "0"
click at [887, 315] on span "[PERSON_NAME] và In" at bounding box center [890, 314] width 71 height 11
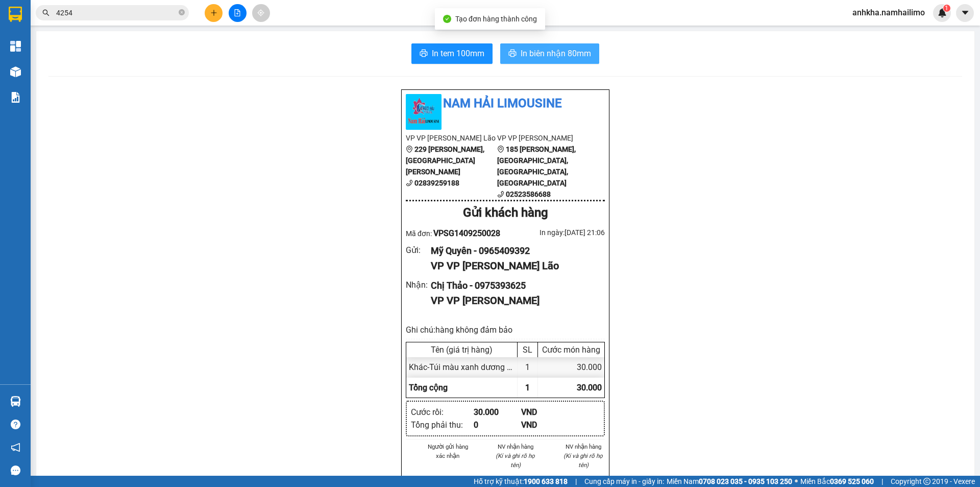
click at [561, 51] on span "In biên nhận 80mm" at bounding box center [556, 53] width 70 height 13
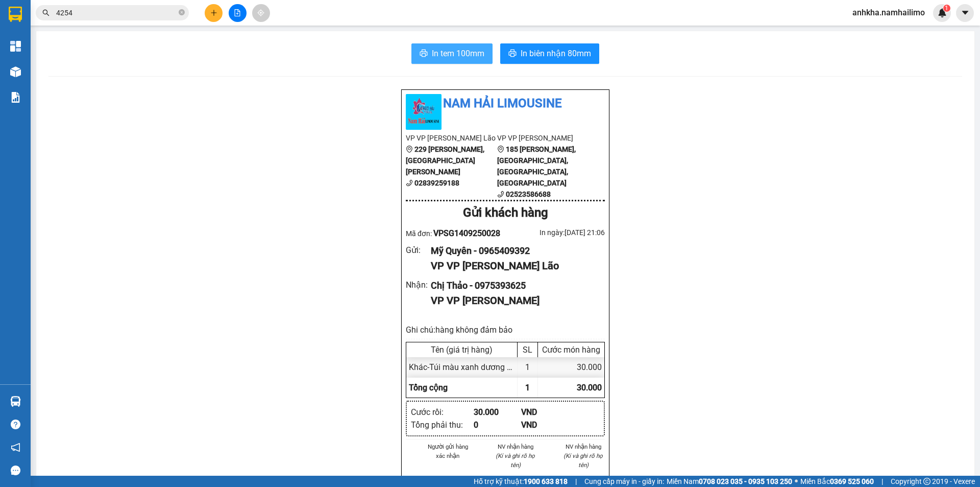
click at [450, 50] on span "In tem 100mm" at bounding box center [458, 53] width 53 height 13
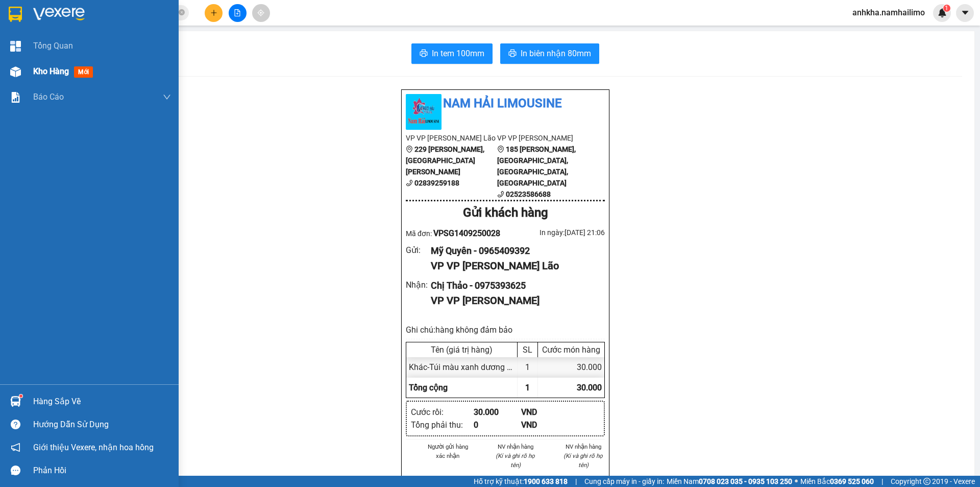
click at [38, 76] on span "Kho hàng" at bounding box center [51, 71] width 36 height 10
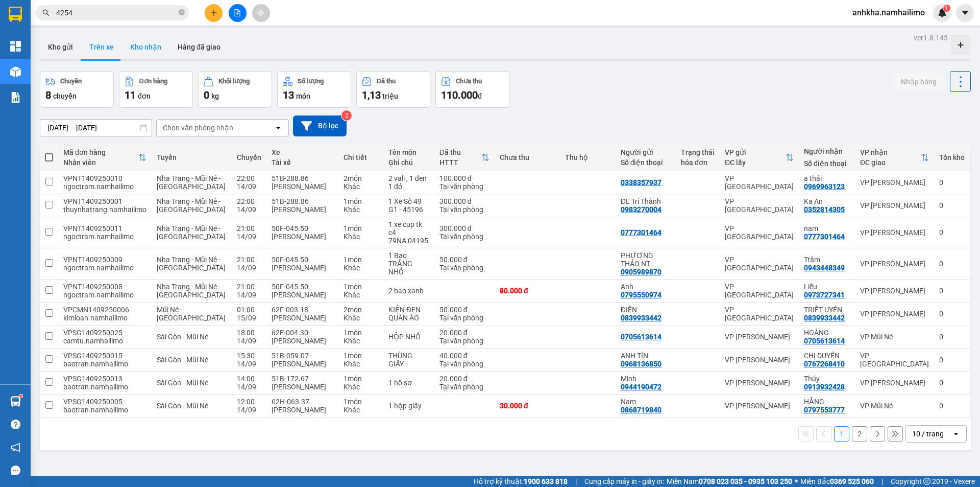
click at [142, 45] on button "Kho nhận" at bounding box center [145, 47] width 47 height 25
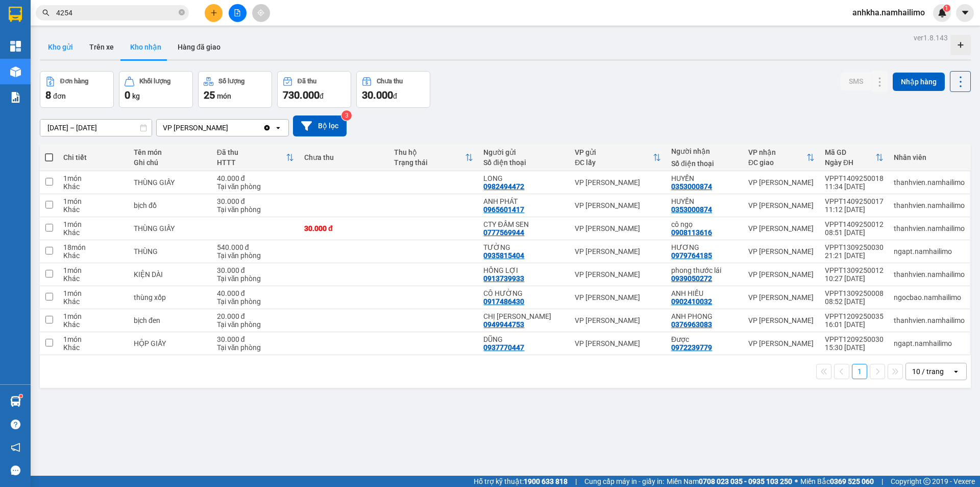
click at [59, 50] on button "Kho gửi" at bounding box center [60, 47] width 41 height 25
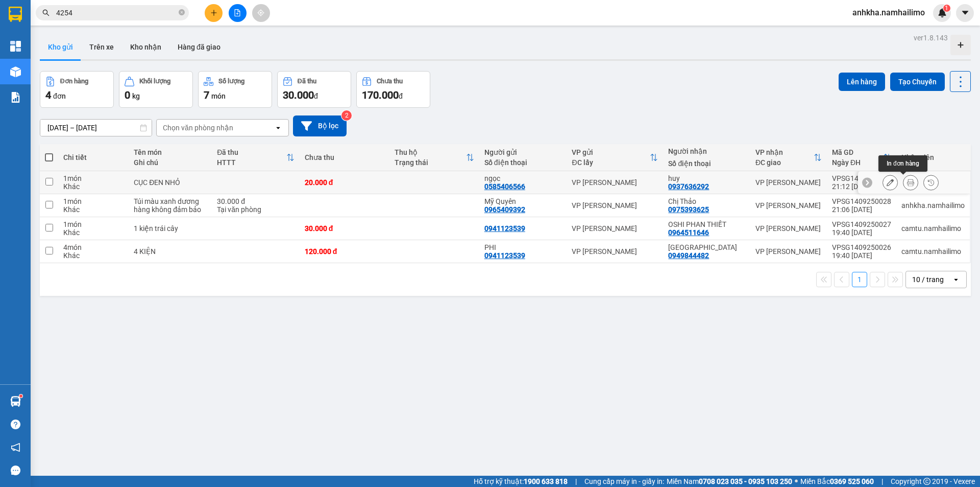
click at [907, 183] on icon at bounding box center [910, 182] width 7 height 7
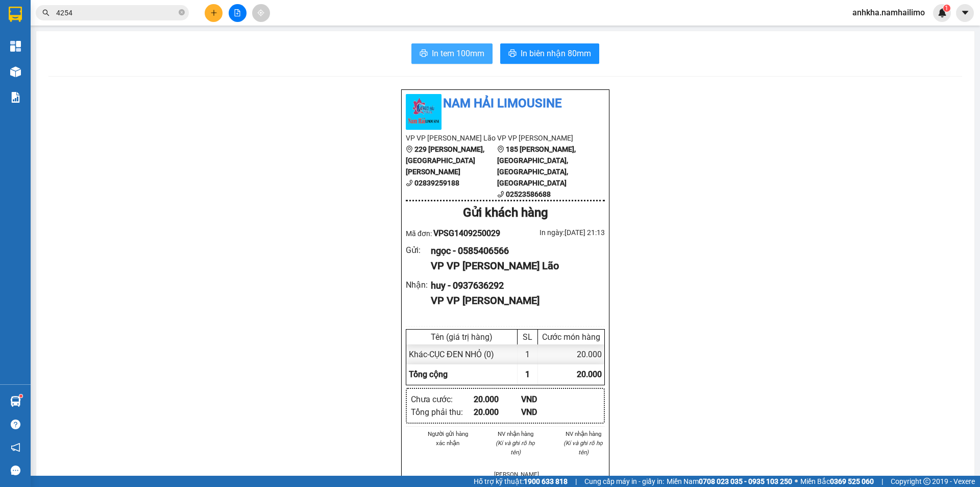
click at [442, 55] on span "In tem 100mm" at bounding box center [458, 53] width 53 height 13
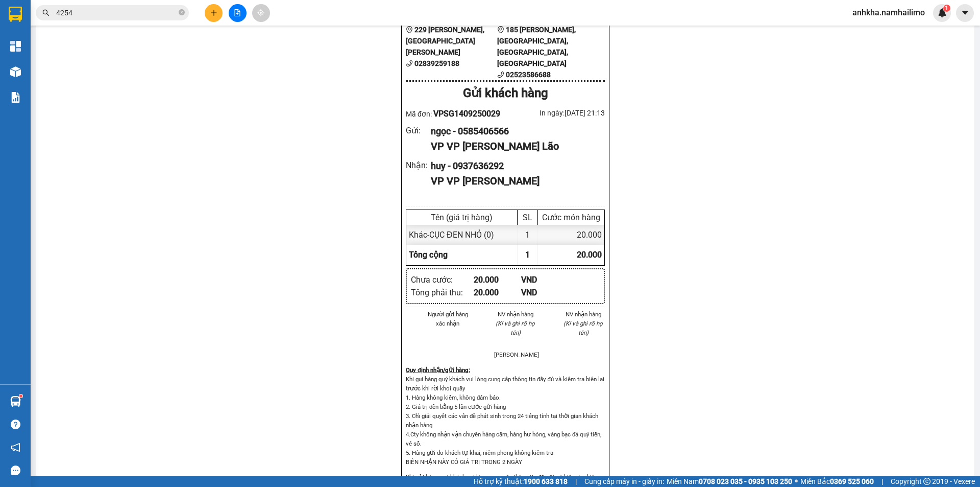
scroll to position [153, 0]
